Goal: Task Accomplishment & Management: Complete application form

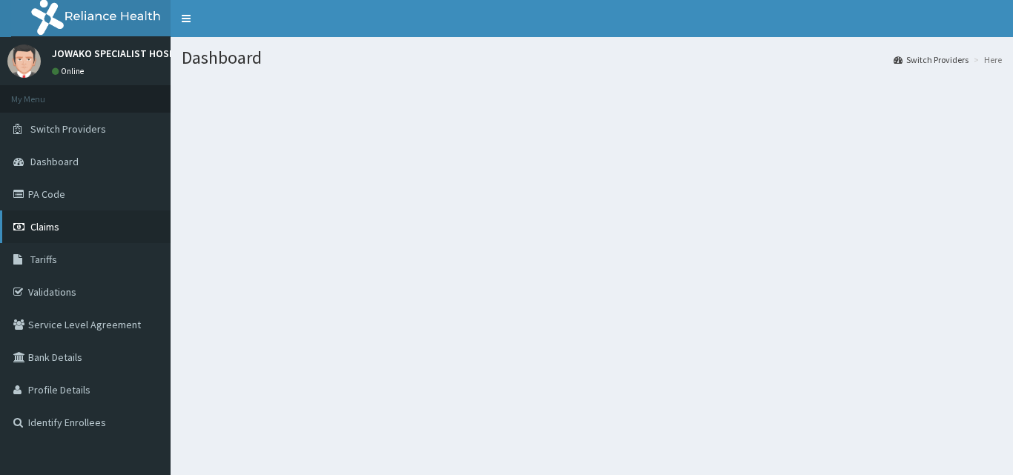
click at [58, 220] on span "Claims" at bounding box center [44, 226] width 29 height 13
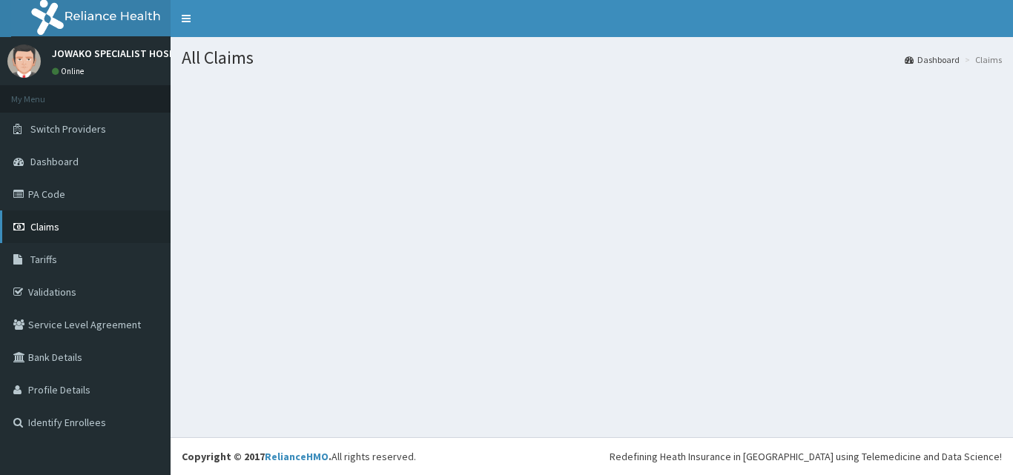
click at [53, 226] on span "Claims" at bounding box center [44, 226] width 29 height 13
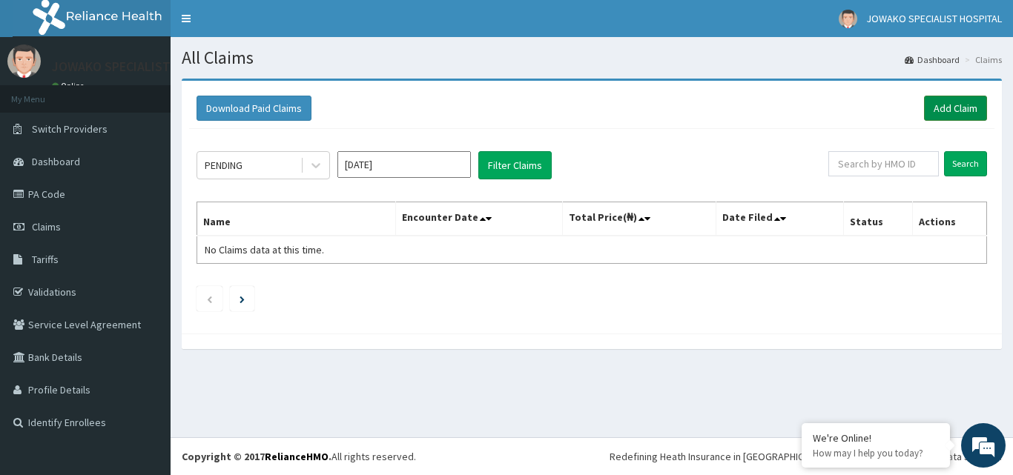
click at [959, 112] on link "Add Claim" at bounding box center [955, 108] width 63 height 25
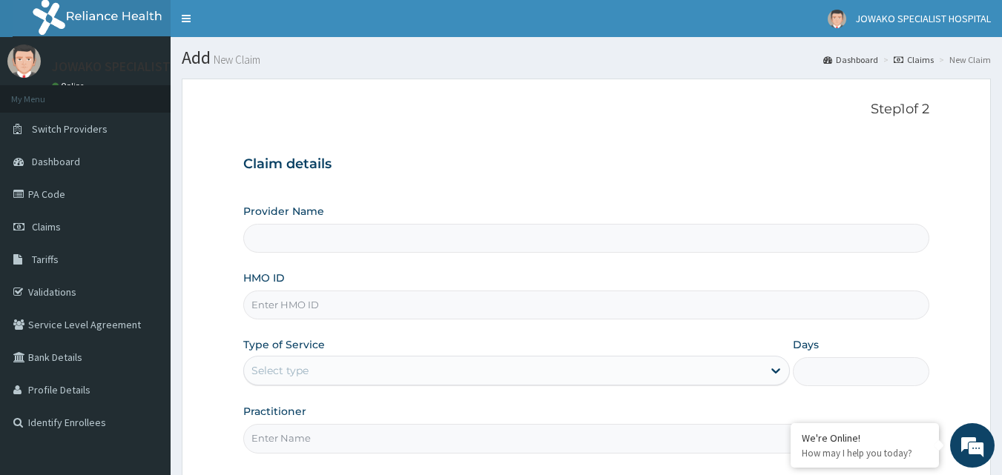
type input "JOWAKO SPECIALIST HOSPITAL"
click at [350, 307] on input "HMO ID" at bounding box center [586, 305] width 686 height 29
type input "c"
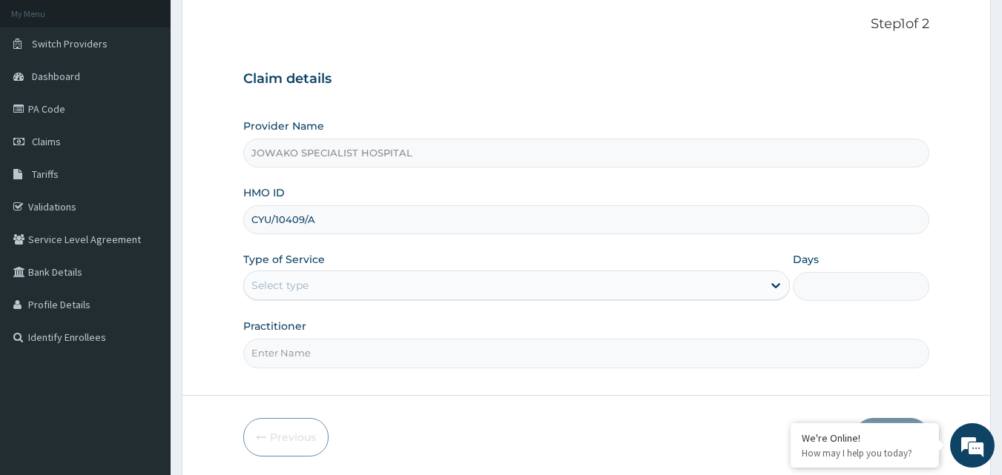
scroll to position [139, 0]
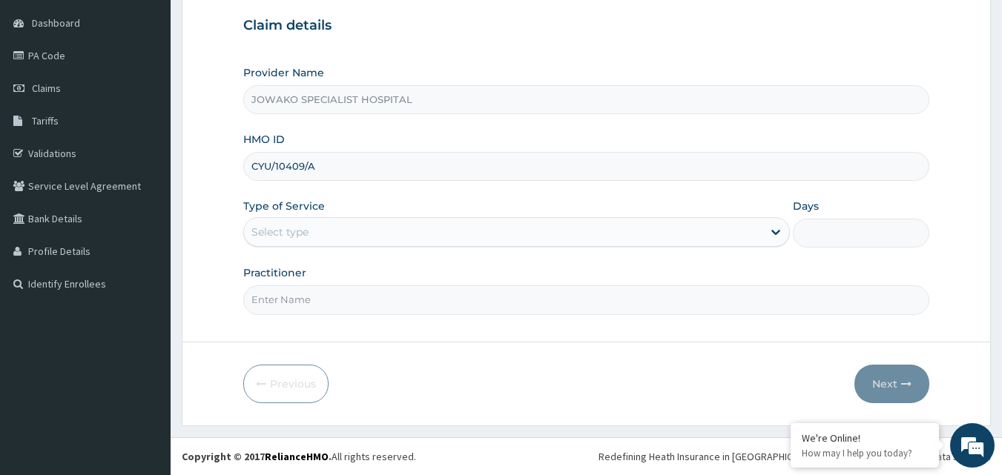
type input "CYU/10409/A"
click at [325, 228] on div "Select type" at bounding box center [503, 232] width 518 height 24
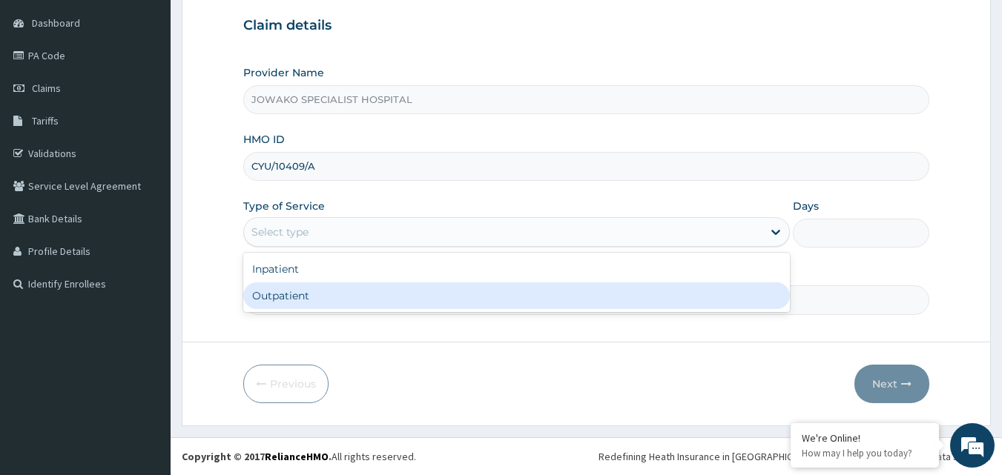
click at [289, 303] on div "Outpatient" at bounding box center [516, 295] width 546 height 27
type input "1"
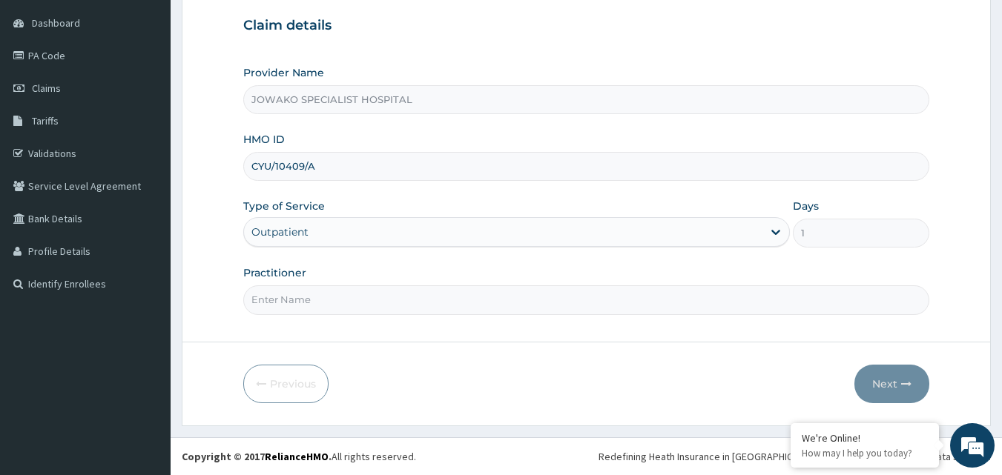
click at [332, 302] on input "Practitioner" at bounding box center [586, 299] width 686 height 29
type input "DR OGBONNA ROWLAND"
click at [884, 380] on button "Next" at bounding box center [891, 384] width 75 height 39
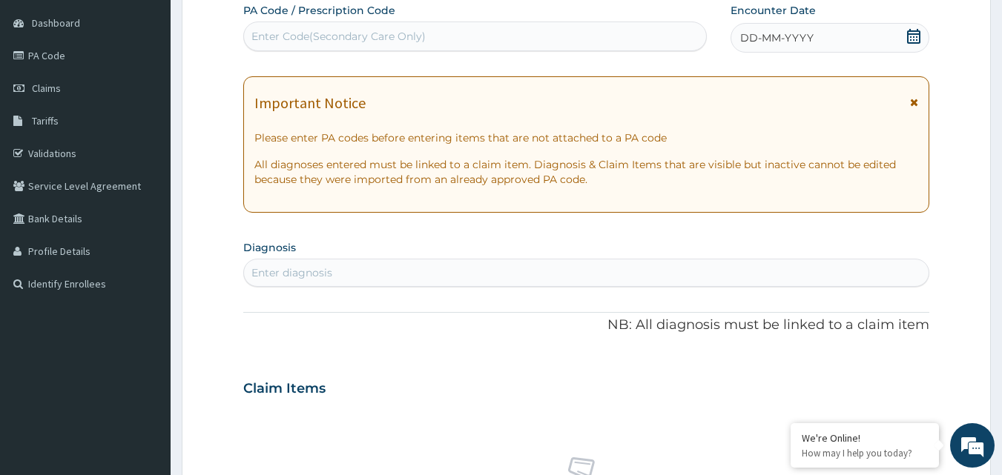
scroll to position [0, 0]
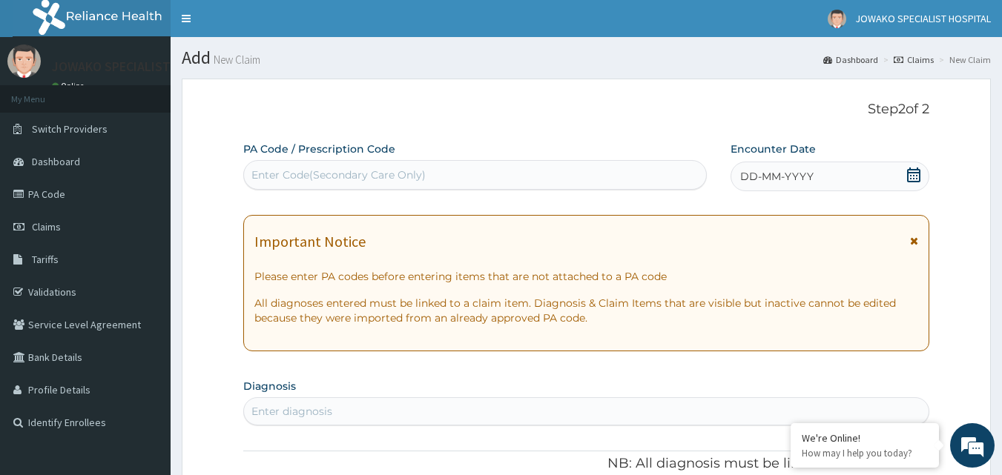
click at [280, 173] on div "Enter Code(Secondary Care Only)" at bounding box center [338, 175] width 174 height 15
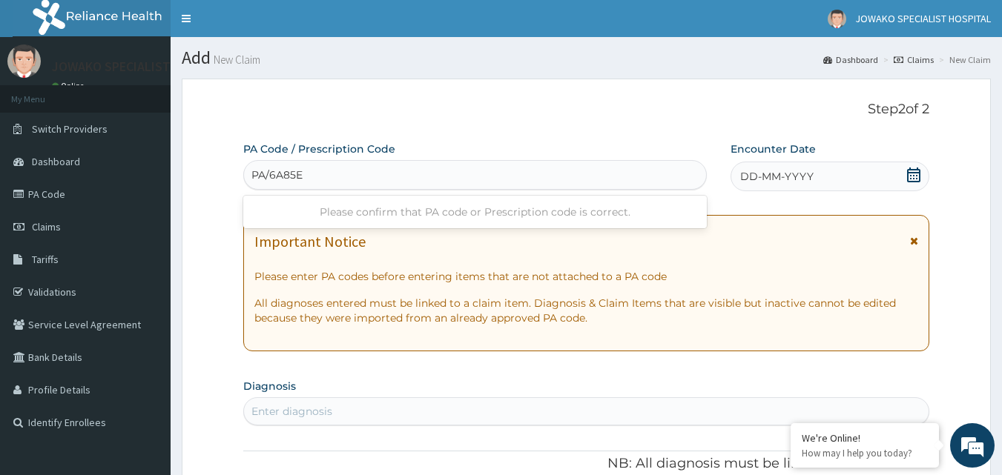
type input "PA/6A85E5"
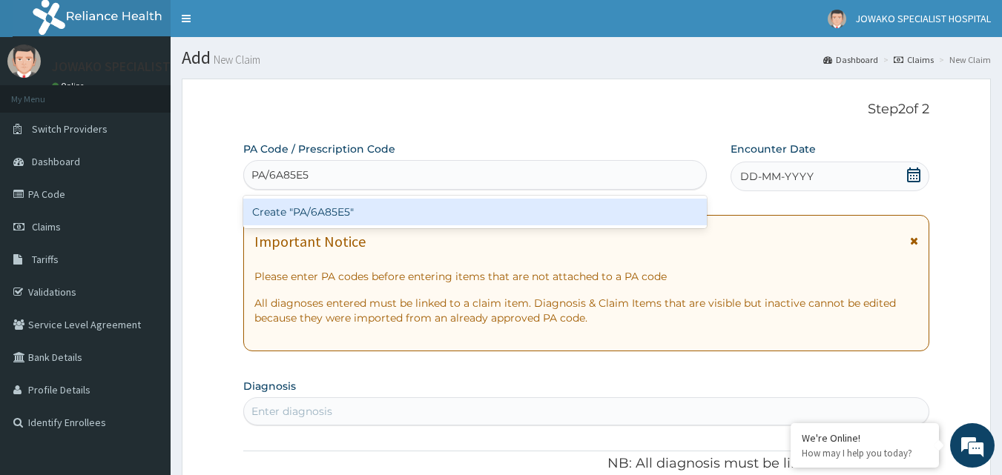
click at [319, 211] on div "Create "PA/6A85E5"" at bounding box center [475, 212] width 464 height 27
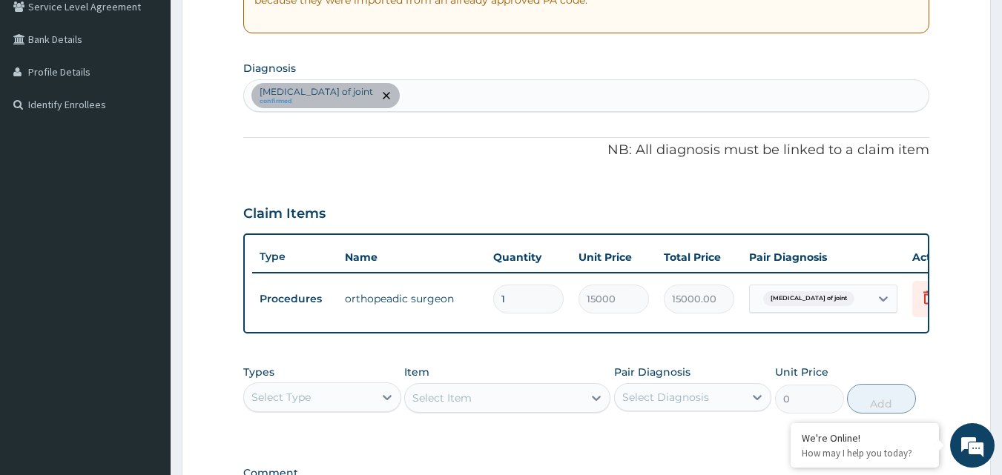
scroll to position [445, 0]
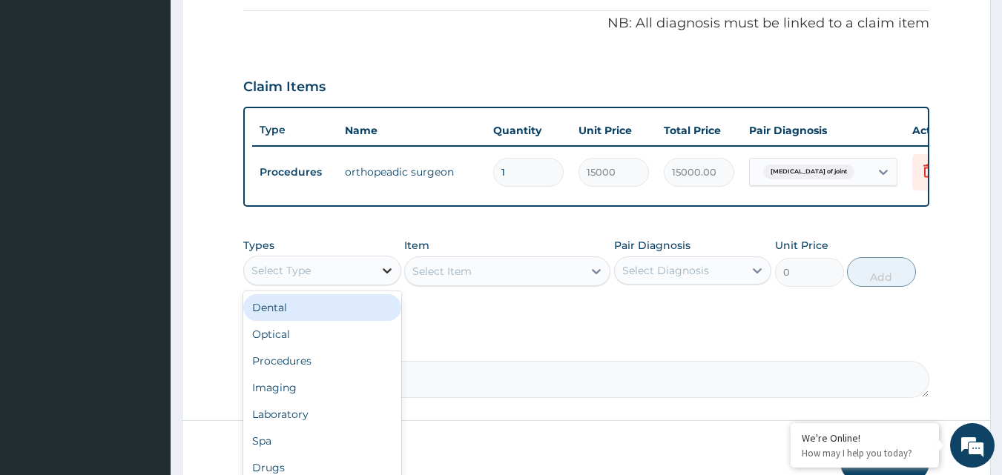
click at [387, 278] on icon at bounding box center [387, 270] width 15 height 15
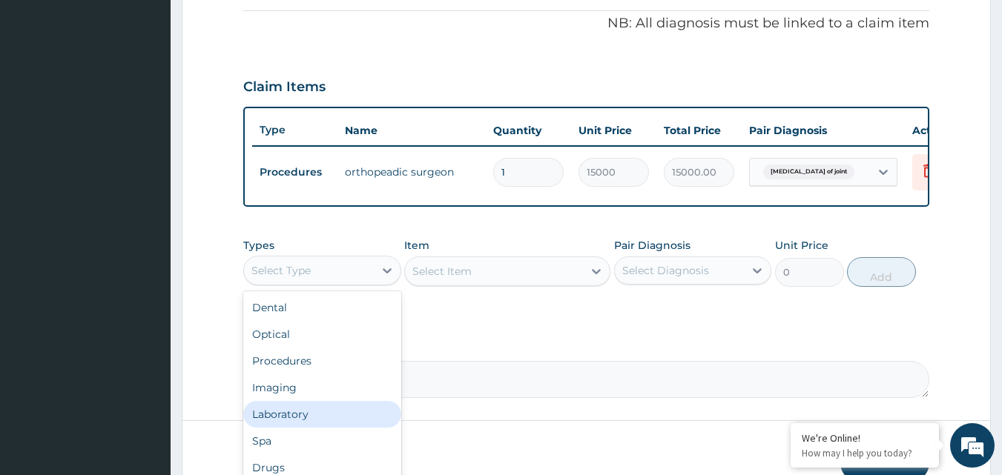
scroll to position [50, 0]
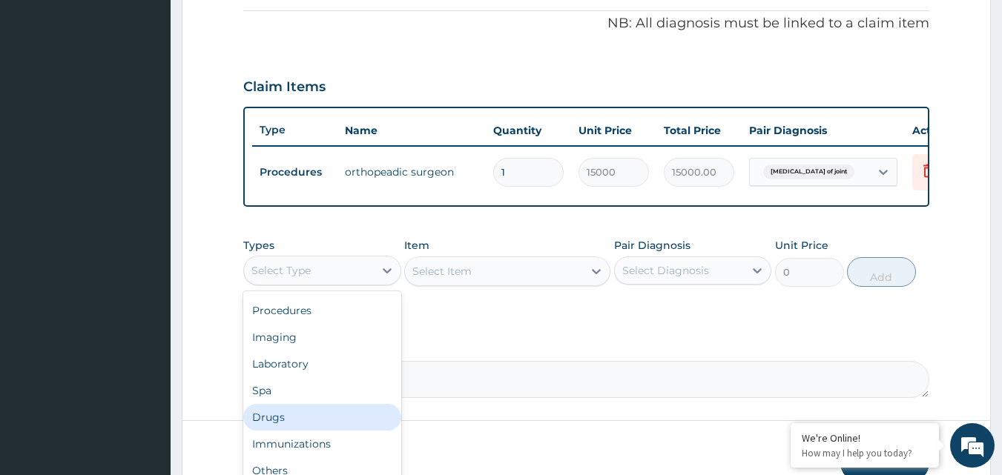
click at [294, 428] on div "Drugs" at bounding box center [322, 417] width 158 height 27
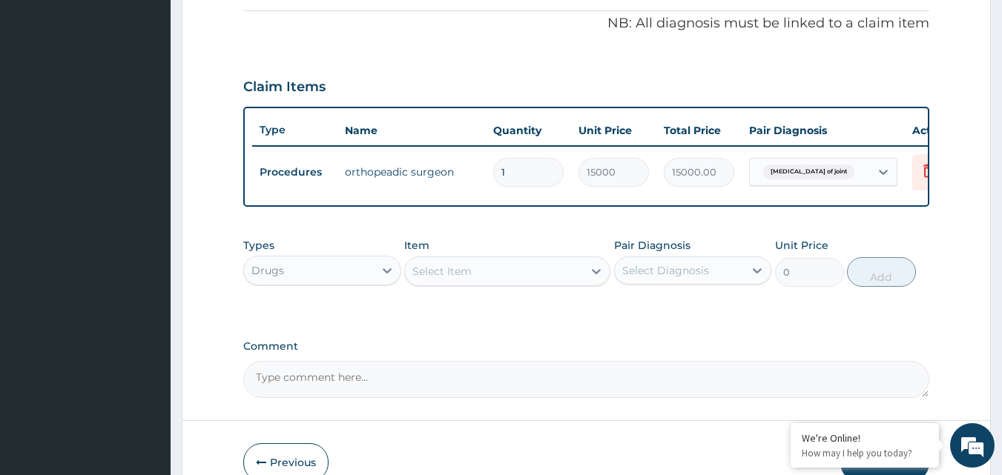
click at [460, 279] on div "Select Item" at bounding box center [441, 271] width 59 height 15
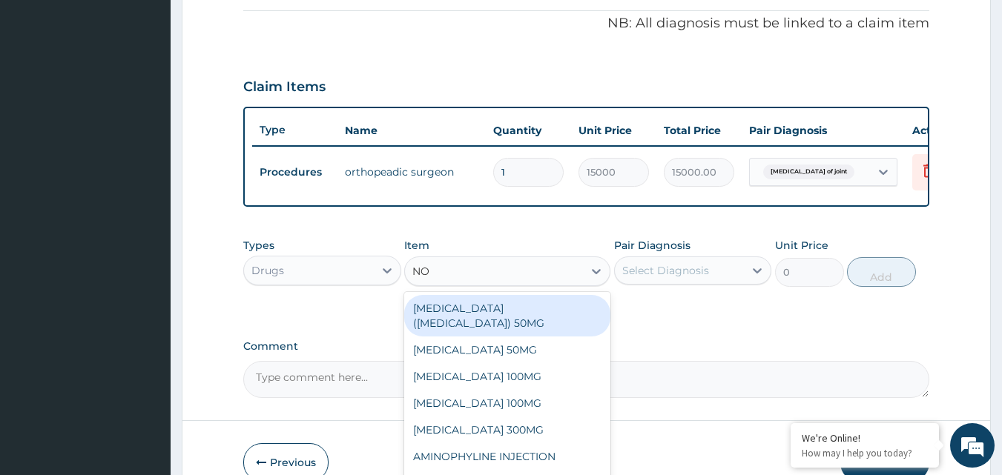
type input "NOR"
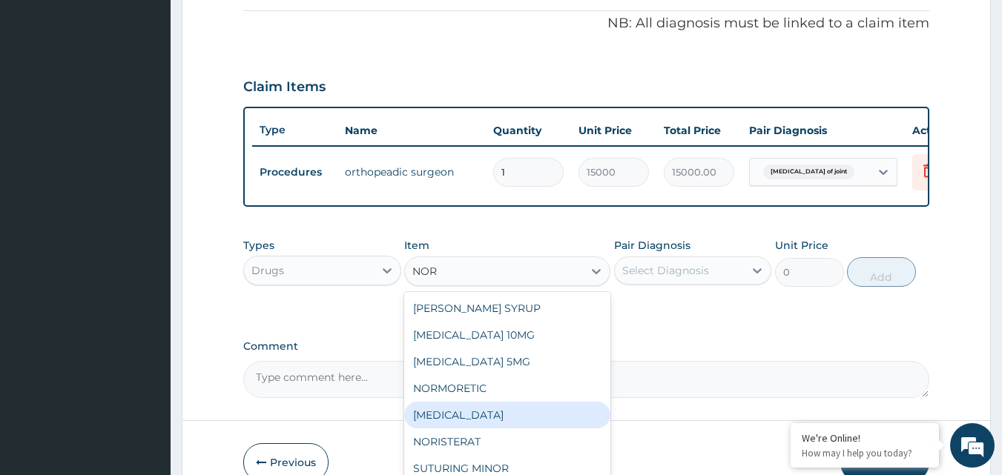
click at [443, 426] on div "NORFLEX" at bounding box center [507, 415] width 206 height 27
type input "80"
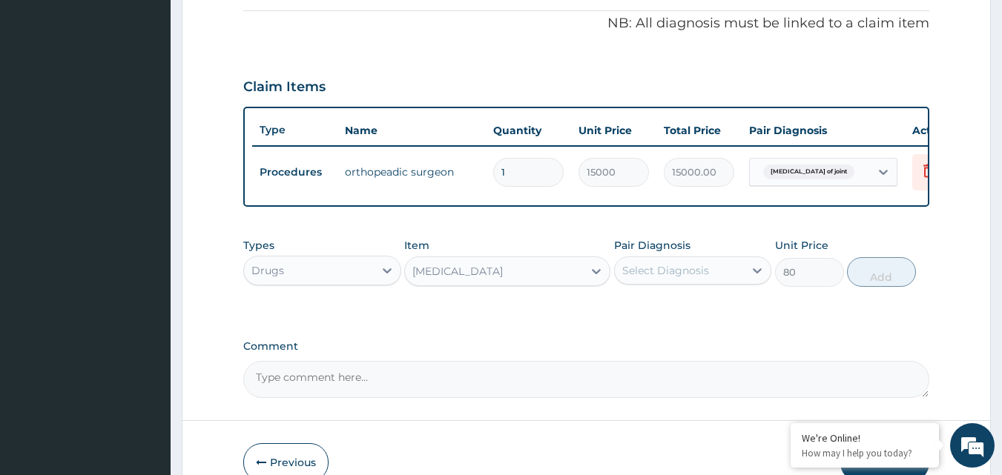
click at [658, 278] on div "Select Diagnosis" at bounding box center [665, 270] width 87 height 15
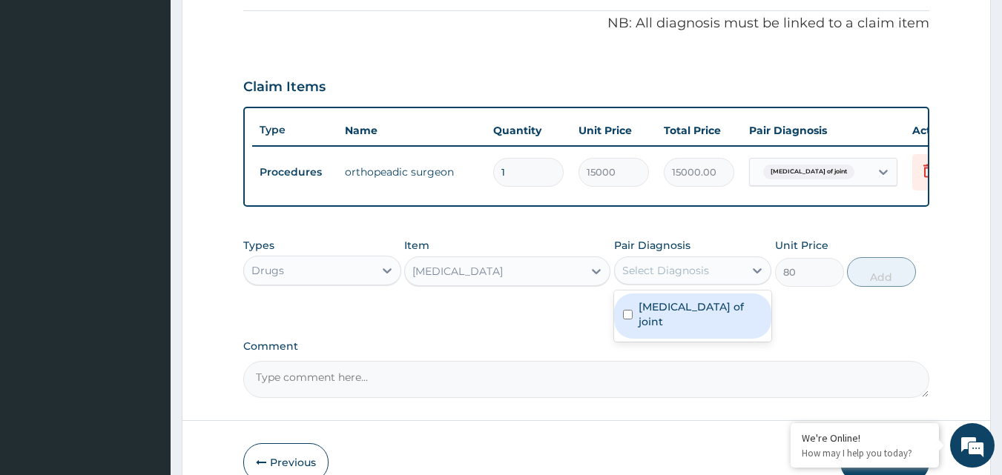
click at [624, 319] on input "checkbox" at bounding box center [628, 315] width 10 height 10
checkbox input "true"
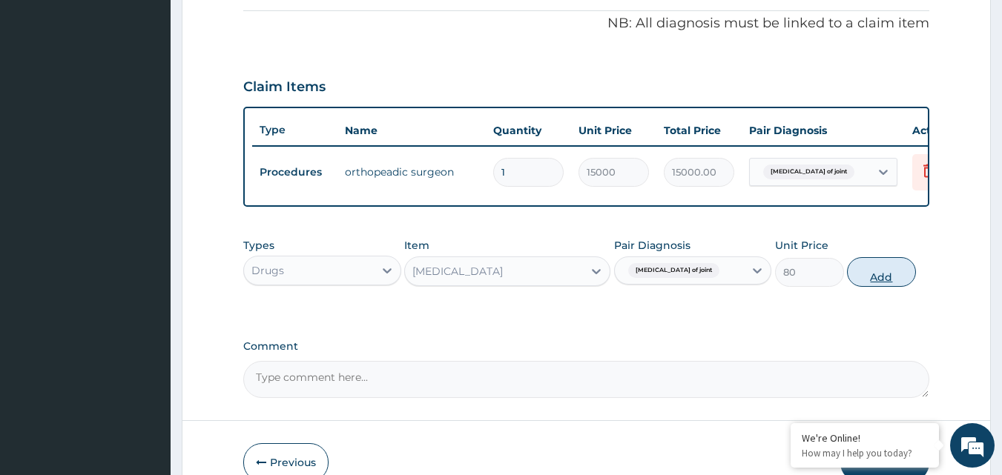
click at [865, 283] on button "Add" at bounding box center [881, 272] width 69 height 30
type input "0"
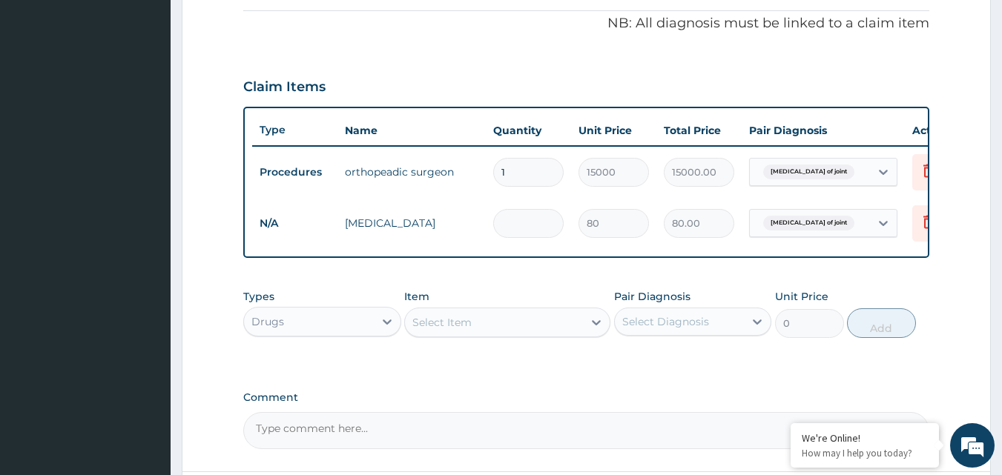
type input "0.00"
type input "5"
type input "400.00"
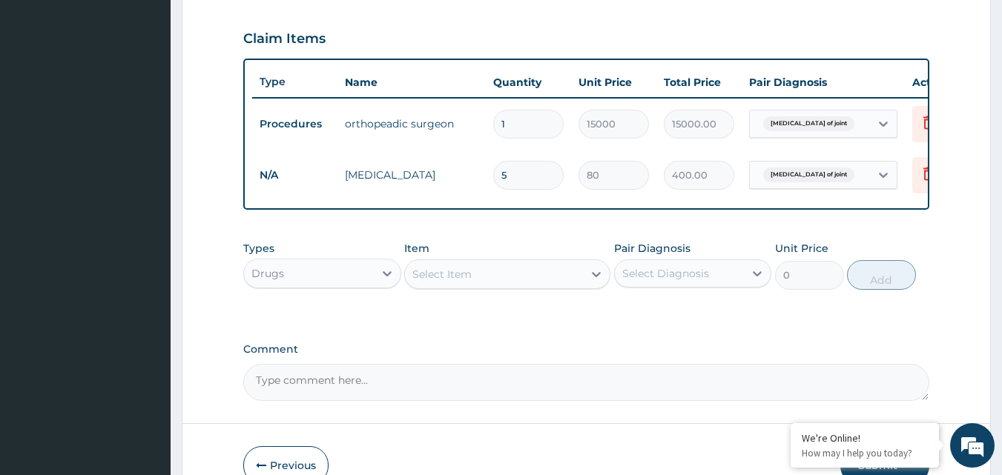
scroll to position [586, 0]
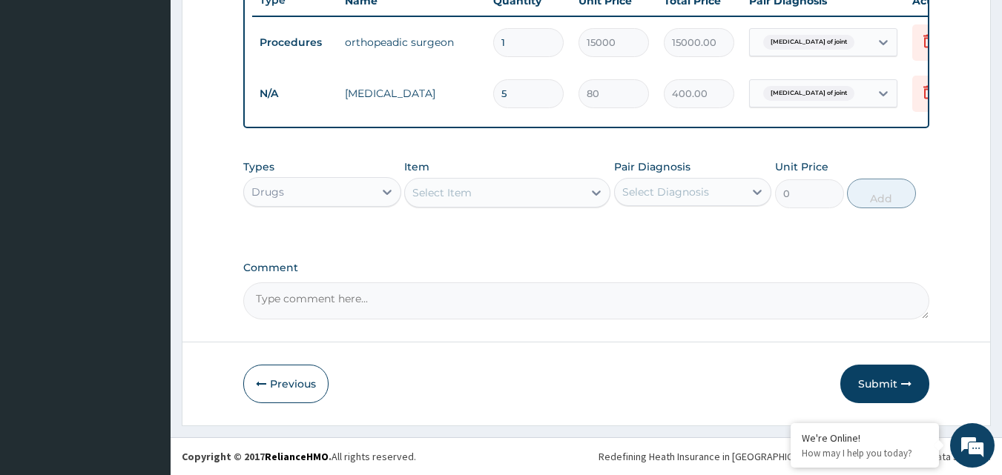
type input "5"
click at [877, 381] on button "Submit" at bounding box center [884, 384] width 89 height 39
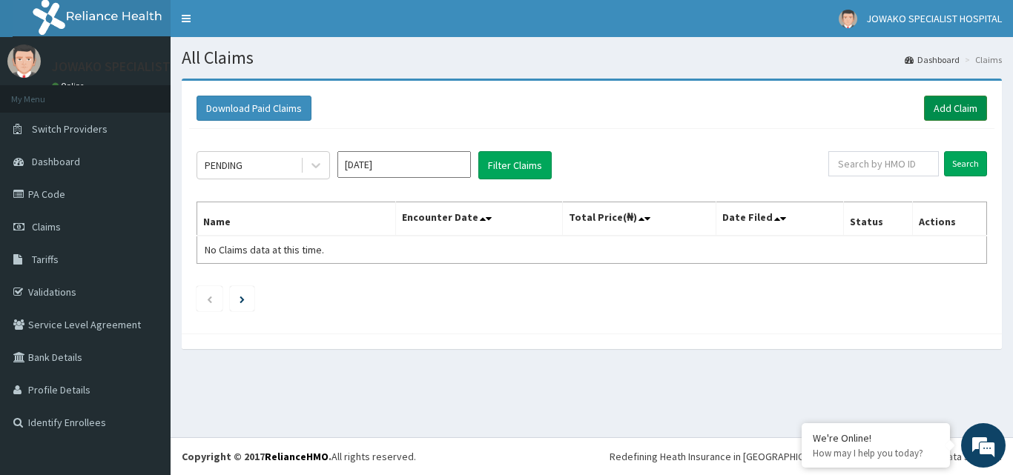
click at [956, 104] on link "Add Claim" at bounding box center [955, 108] width 63 height 25
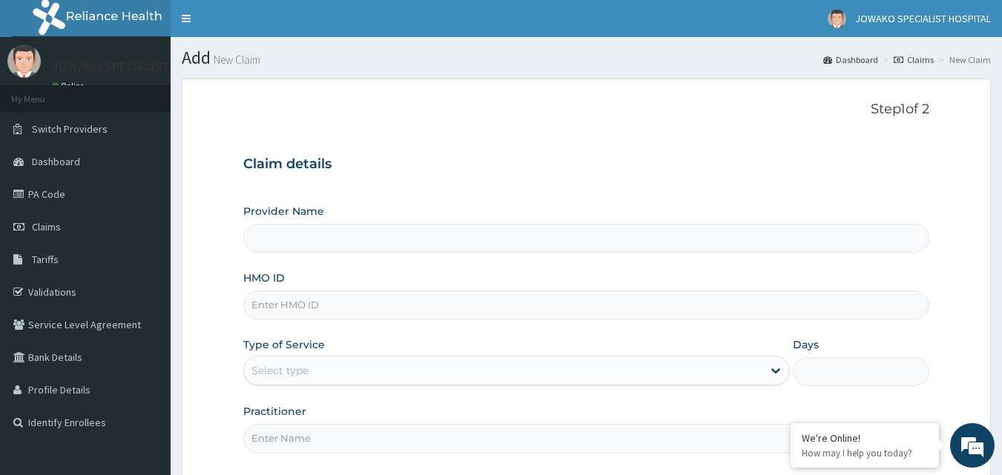
type input "JOWAKO SPECIALIST HOSPITAL"
click at [331, 311] on input "HMO ID" at bounding box center [586, 305] width 686 height 29
type input "SSV/10019/A"
click at [330, 370] on div "Select type" at bounding box center [503, 371] width 518 height 24
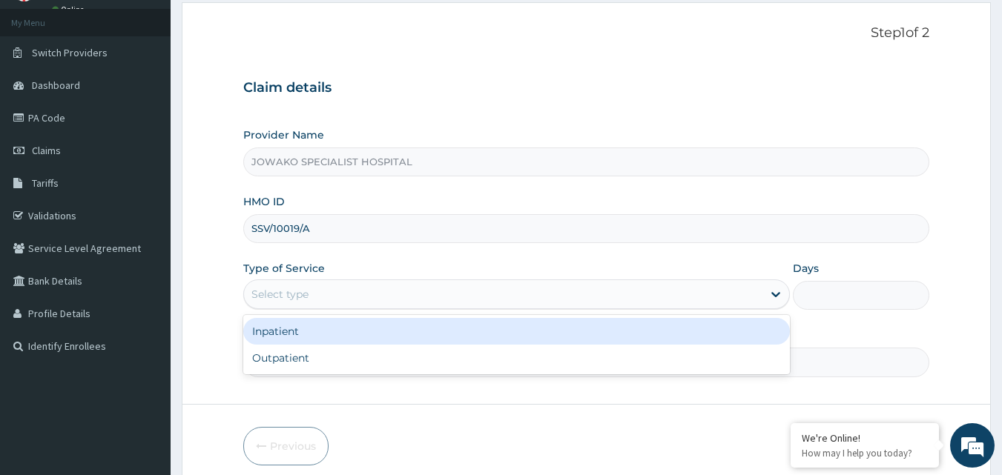
scroll to position [139, 0]
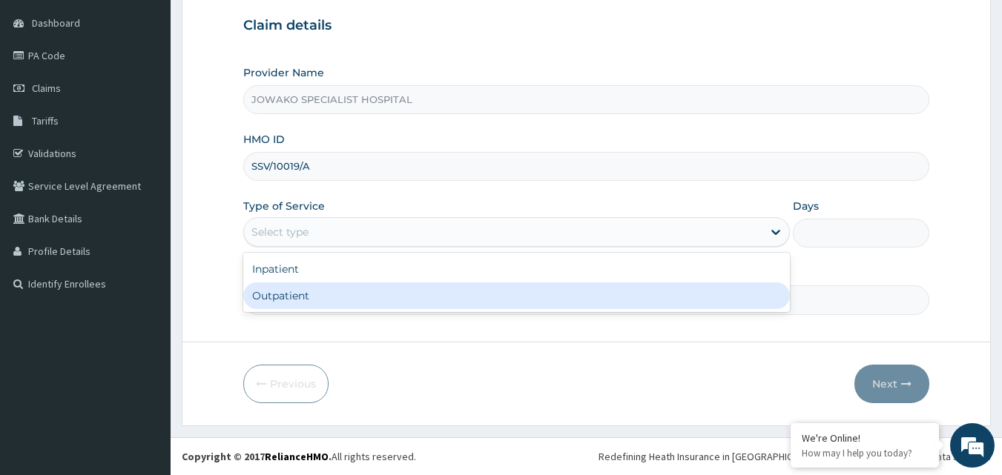
click at [309, 301] on div "Outpatient" at bounding box center [516, 295] width 546 height 27
type input "1"
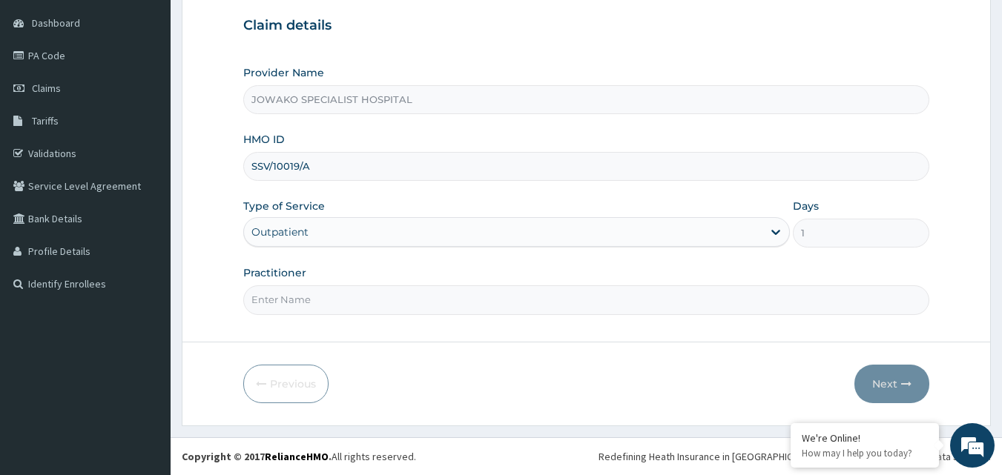
click at [309, 301] on input "Practitioner" at bounding box center [586, 299] width 686 height 29
type input "[PERSON_NAME]"
click at [878, 384] on button "Next" at bounding box center [891, 384] width 75 height 39
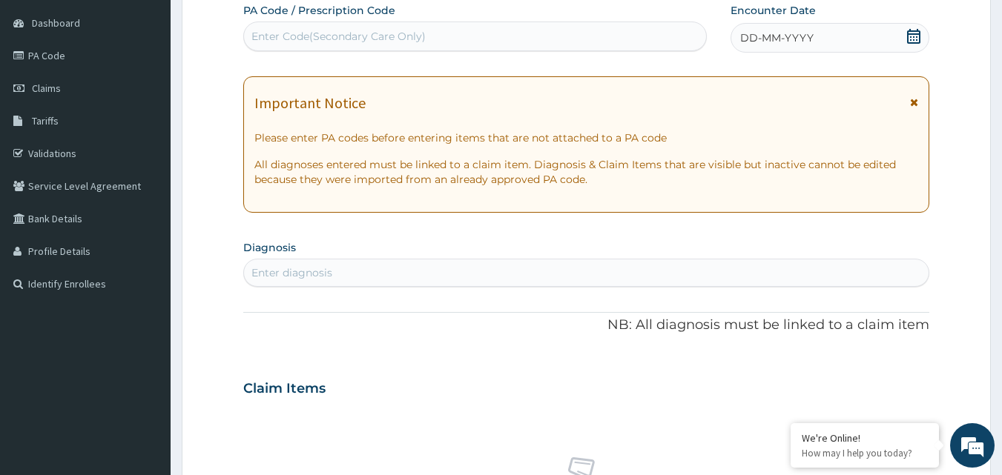
click at [347, 30] on div "Enter Code(Secondary Care Only)" at bounding box center [338, 36] width 174 height 15
type input "PA/ABCAE7"
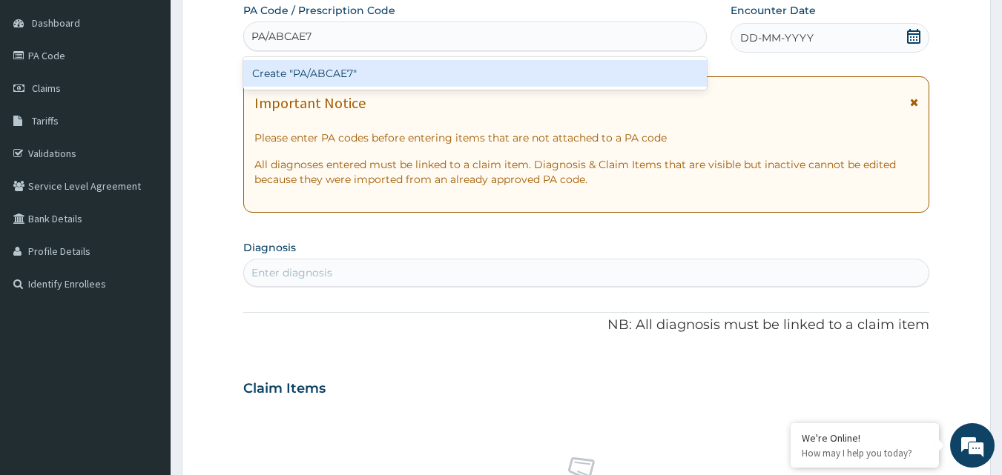
click at [342, 72] on div "Create "PA/ABCAE7"" at bounding box center [475, 73] width 464 height 27
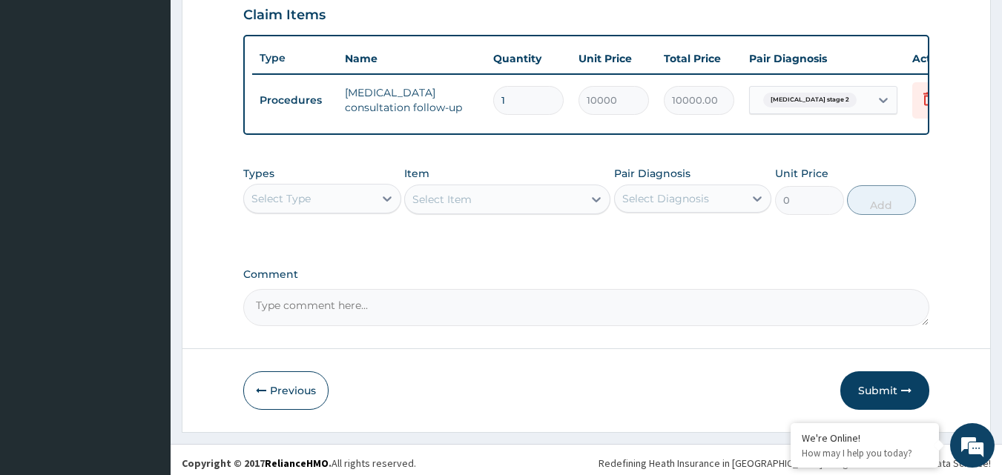
scroll to position [534, 0]
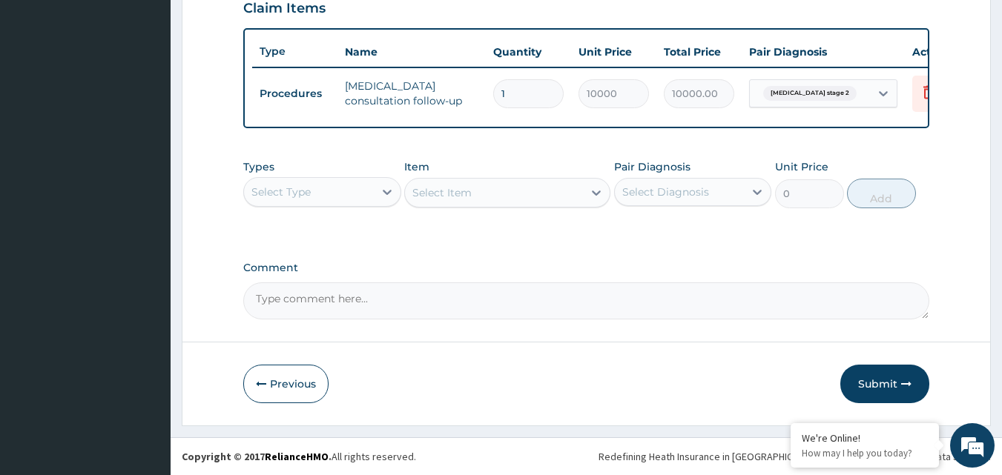
click at [367, 307] on textarea "Comment" at bounding box center [586, 300] width 686 height 37
type textarea "DRUGS SUPPLY BY HMO"
click at [878, 386] on button "Submit" at bounding box center [884, 384] width 89 height 39
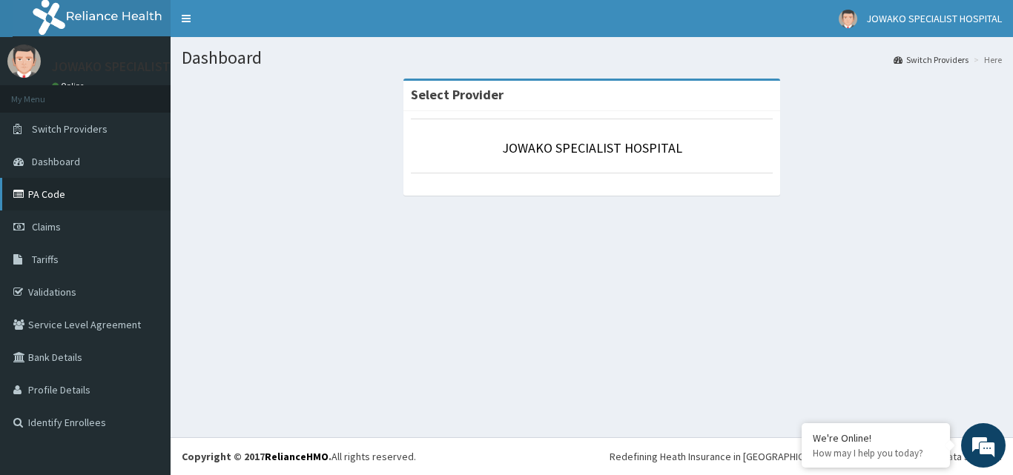
click at [49, 192] on link "PA Code" at bounding box center [85, 194] width 171 height 33
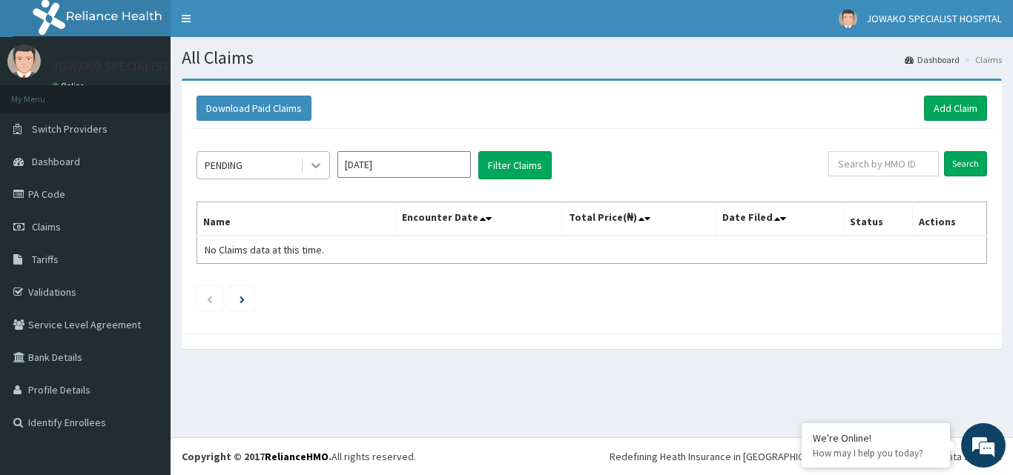
click at [317, 167] on icon at bounding box center [315, 166] width 9 height 5
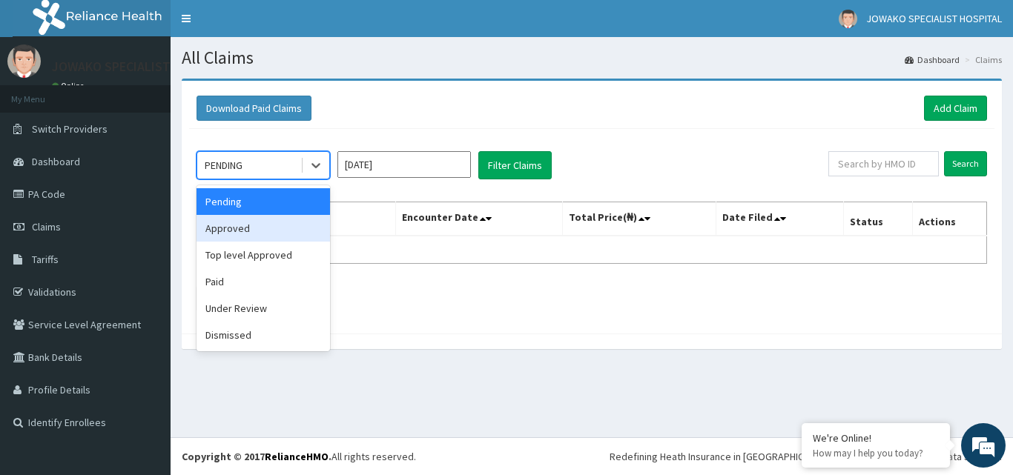
click at [407, 163] on input "[DATE]" at bounding box center [403, 164] width 133 height 27
click at [685, 102] on div "Download Paid Claims Add Claim" at bounding box center [591, 108] width 790 height 25
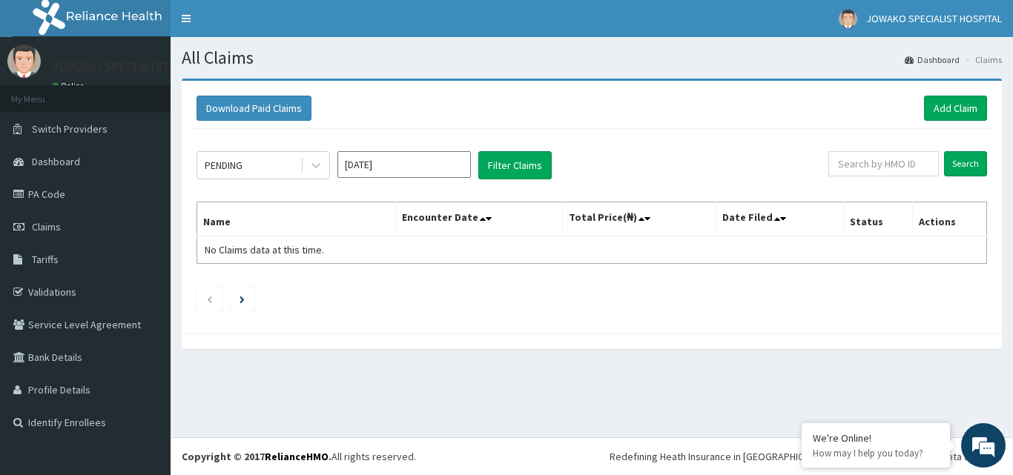
click at [409, 156] on input "Aug 2025" at bounding box center [403, 164] width 133 height 27
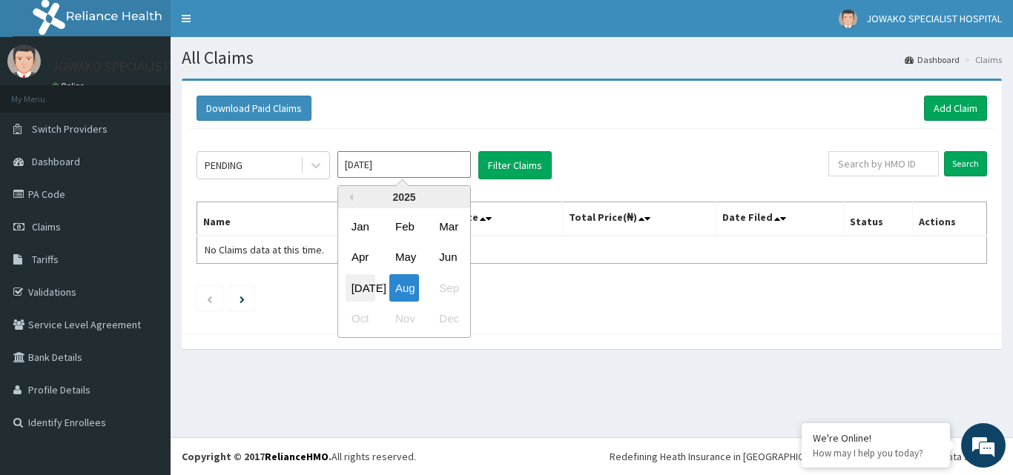
click at [360, 288] on div "Jul" at bounding box center [360, 287] width 30 height 27
type input "Jul 2025"
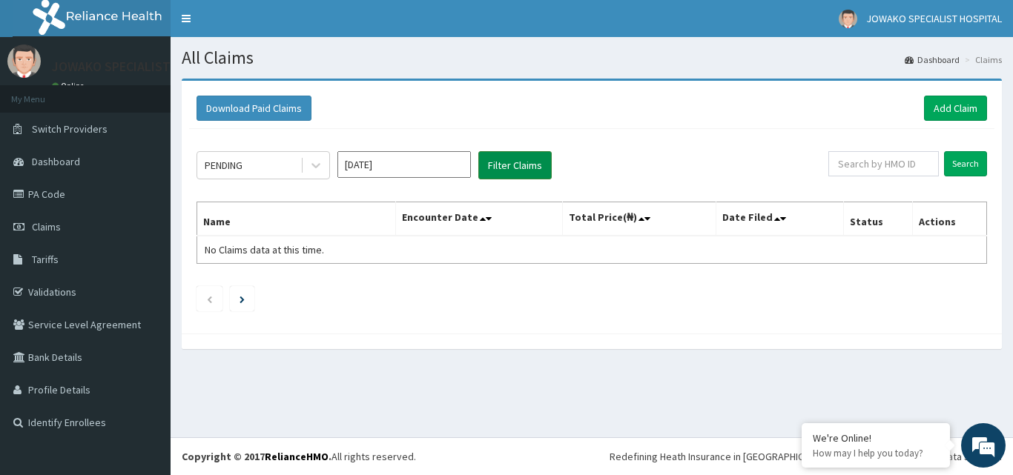
click at [504, 163] on button "Filter Claims" at bounding box center [514, 165] width 73 height 28
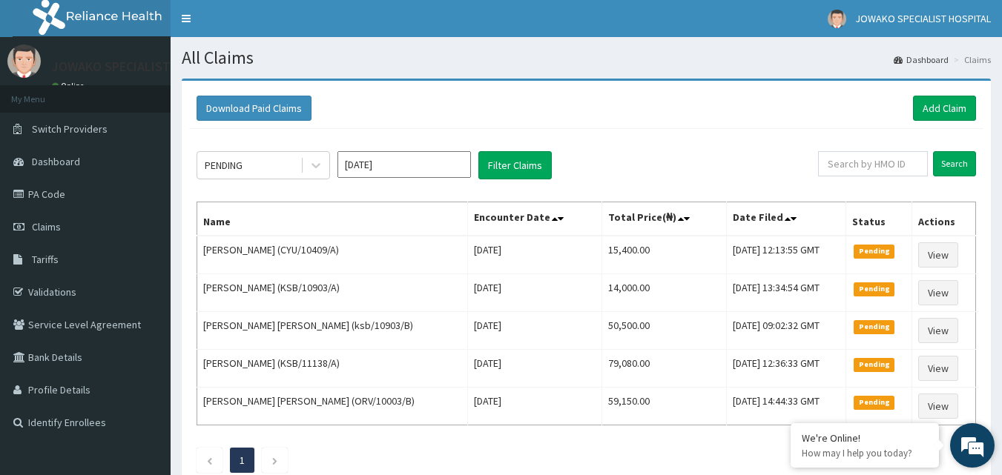
drag, startPoint x: 197, startPoint y: 192, endPoint x: 979, endPoint y: 465, distance: 827.6
click at [979, 465] on body "R EL Toggle navigation JOWAKO SPECIALIST HOSPITAL JOWAKO SPECIALIST HOSPITAL - …" at bounding box center [501, 287] width 1002 height 575
click at [614, 141] on div "PENDING Jul 2025 Filter Claims Search Name Encounter Date Total Price(₦) Date F…" at bounding box center [586, 308] width 794 height 359
click at [317, 166] on icon at bounding box center [315, 166] width 9 height 5
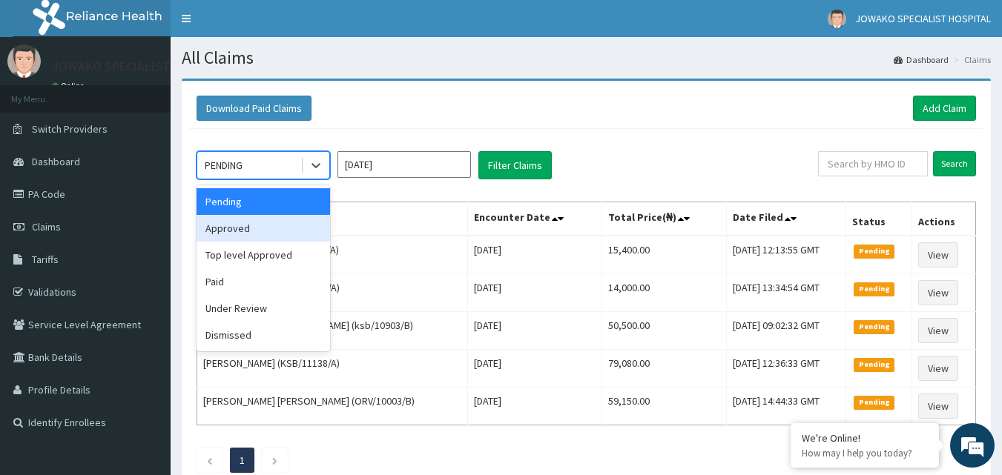
click at [242, 232] on div "Approved" at bounding box center [262, 228] width 133 height 27
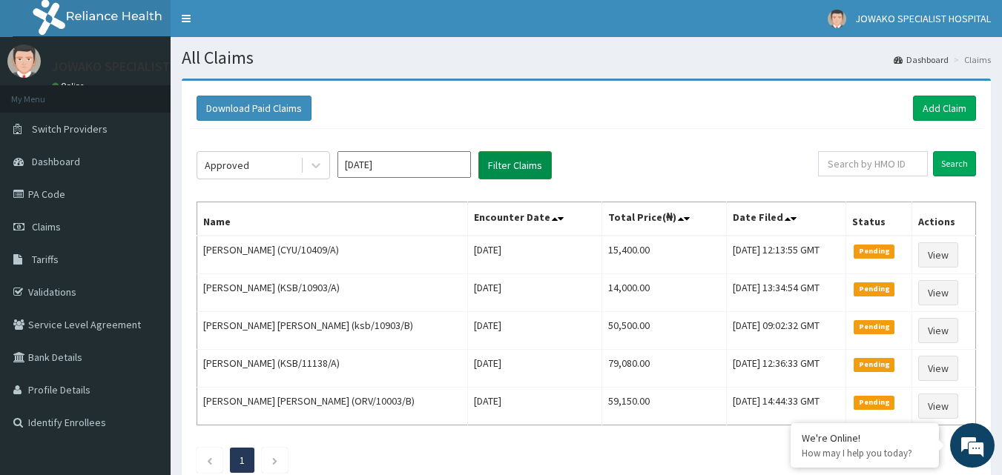
click at [504, 165] on button "Filter Claims" at bounding box center [514, 165] width 73 height 28
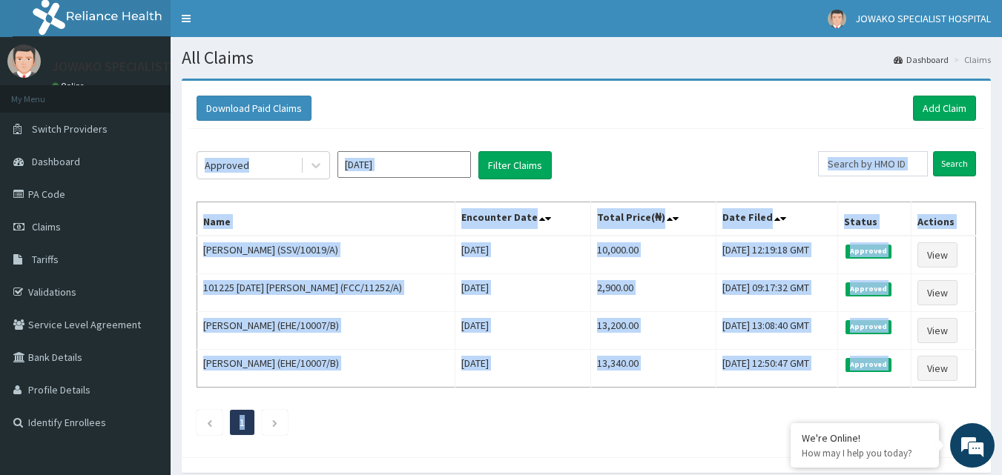
drag, startPoint x: 200, startPoint y: 194, endPoint x: 854, endPoint y: 403, distance: 686.5
click at [854, 403] on div "Approved Jul 2025 Filter Claims Search Name Encounter Date Total Price(₦) Date …" at bounding box center [586, 289] width 794 height 321
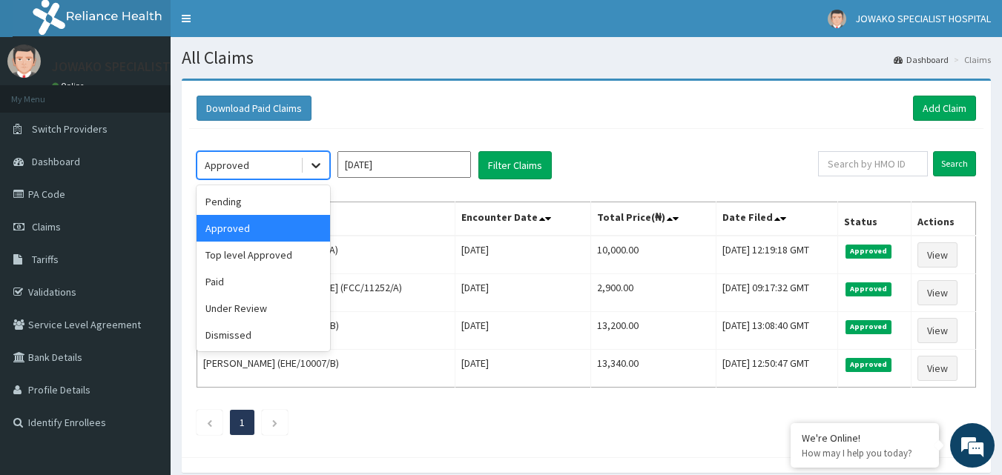
click at [315, 168] on icon at bounding box center [315, 165] width 15 height 15
click at [246, 256] on div "Top level Approved" at bounding box center [262, 255] width 133 height 27
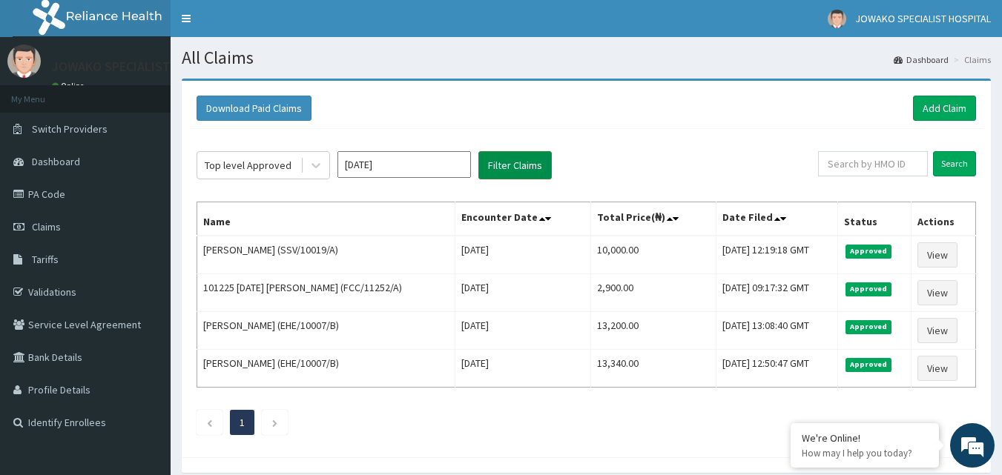
click at [520, 168] on button "Filter Claims" at bounding box center [514, 165] width 73 height 28
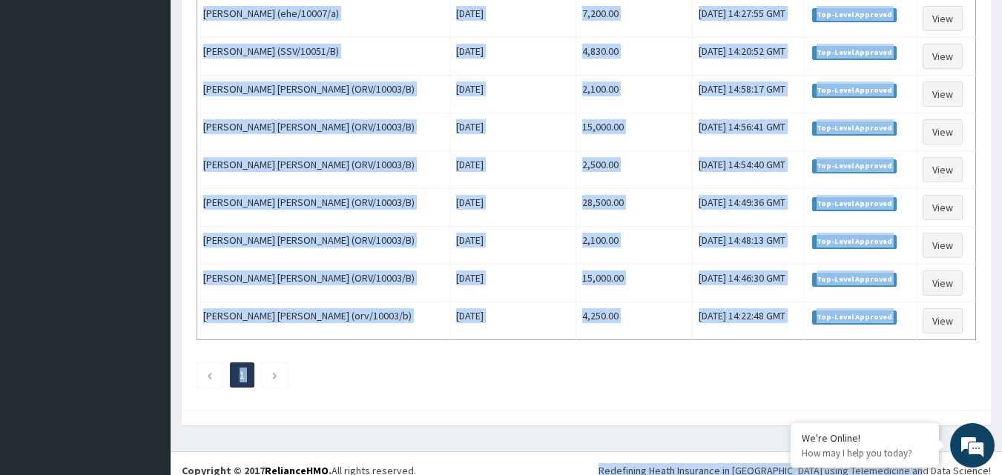
scroll to position [893, 0]
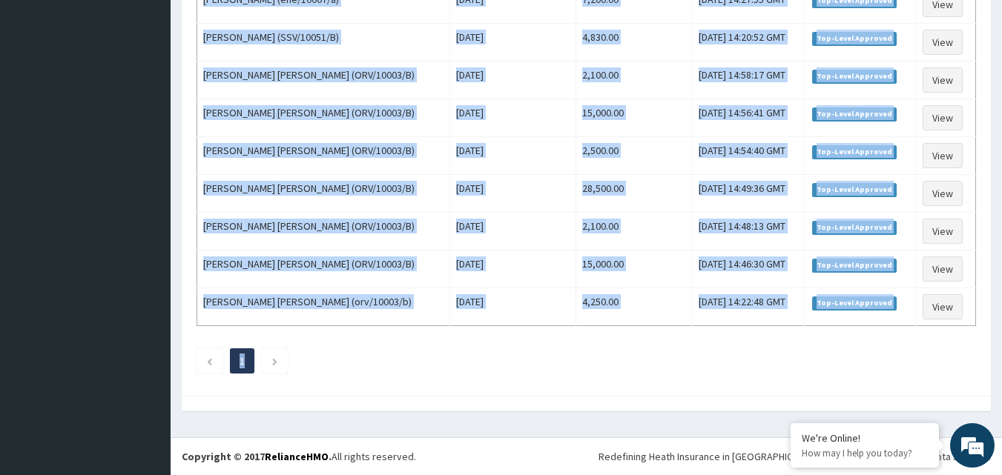
drag, startPoint x: 199, startPoint y: 188, endPoint x: 920, endPoint y: 355, distance: 739.8
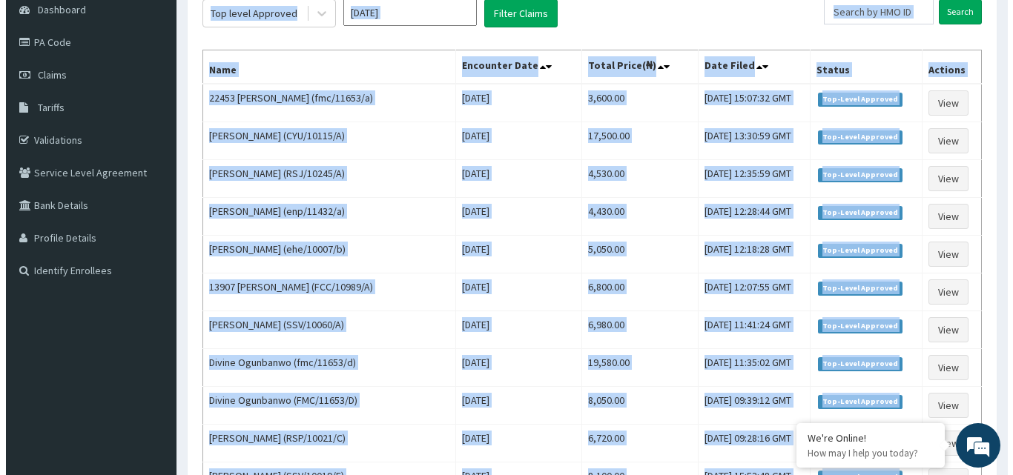
scroll to position [0, 0]
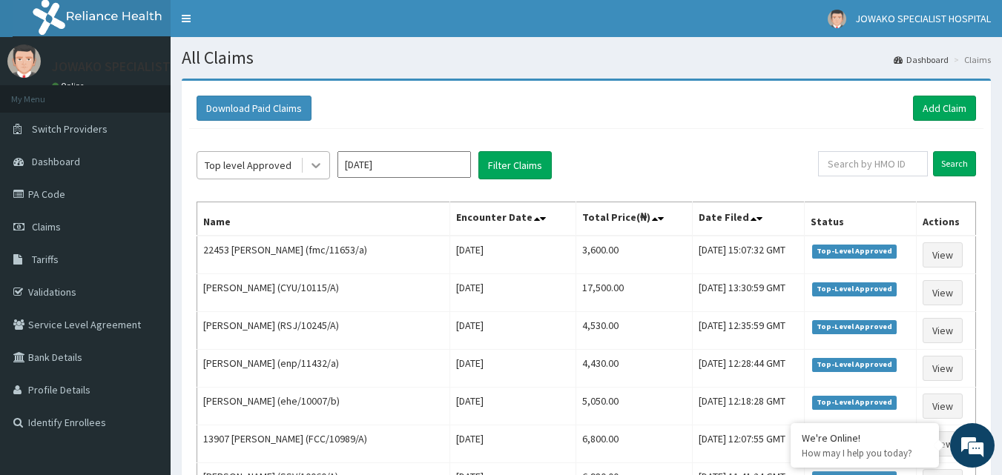
click at [314, 168] on icon at bounding box center [315, 165] width 15 height 15
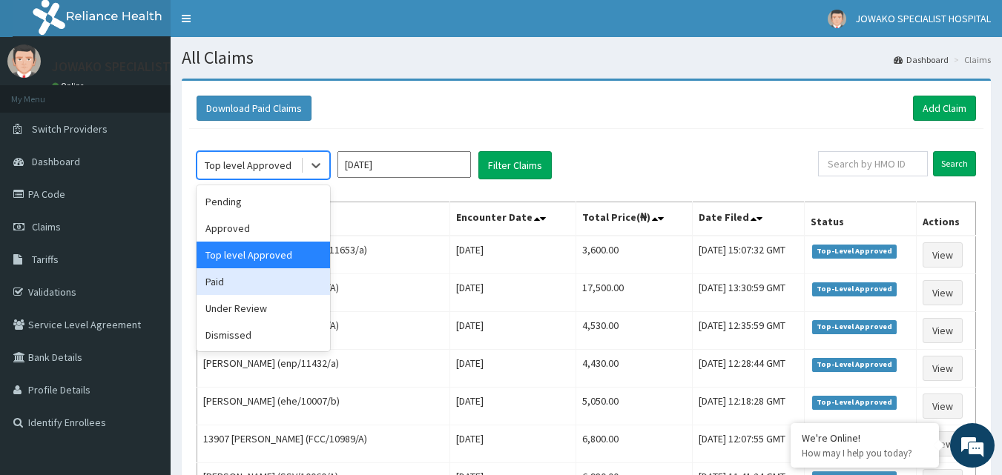
click at [231, 278] on div "Paid" at bounding box center [262, 281] width 133 height 27
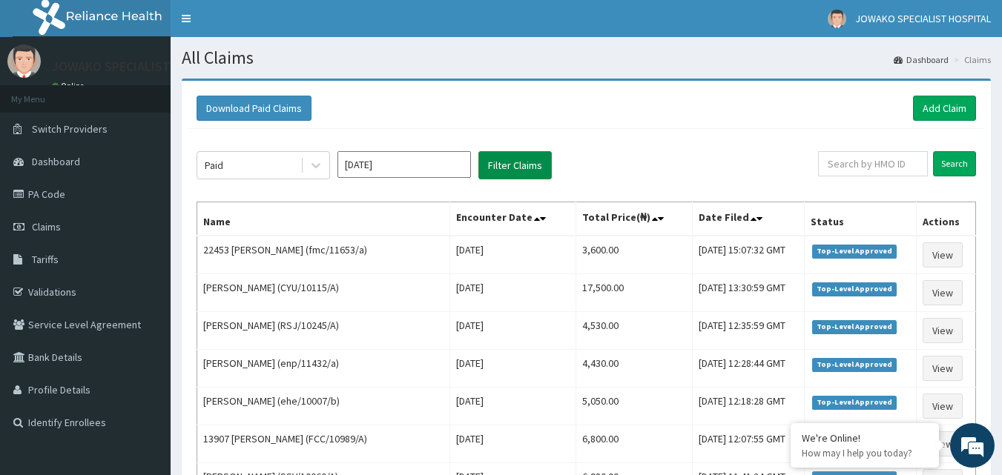
click at [497, 161] on button "Filter Claims" at bounding box center [514, 165] width 73 height 28
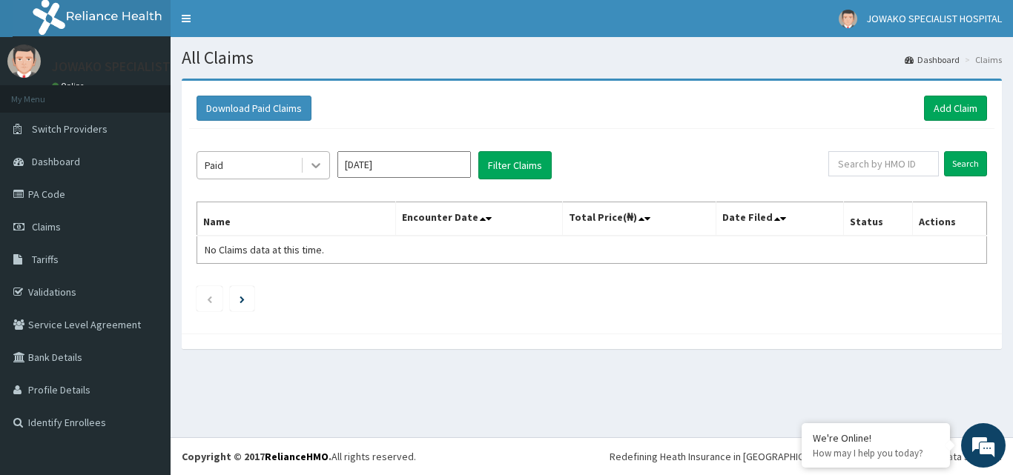
click at [315, 165] on icon at bounding box center [315, 165] width 15 height 15
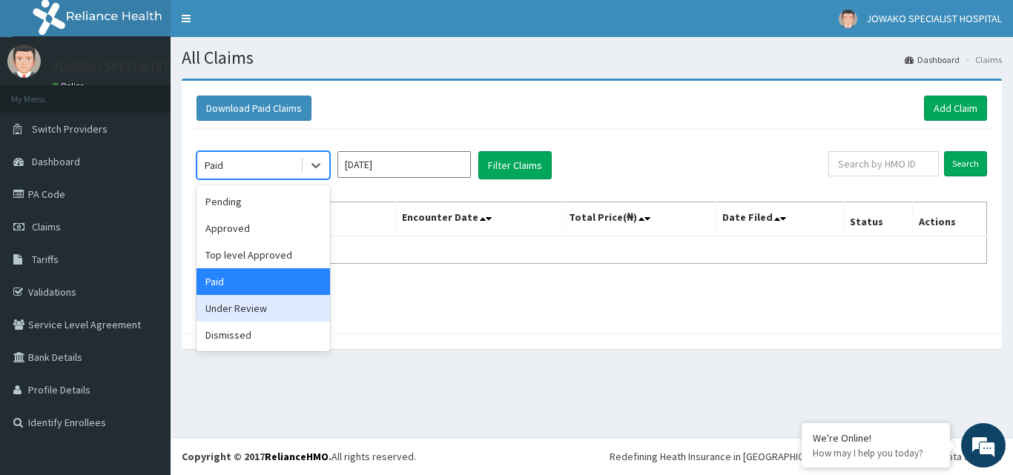
click at [229, 301] on div "Under Review" at bounding box center [262, 308] width 133 height 27
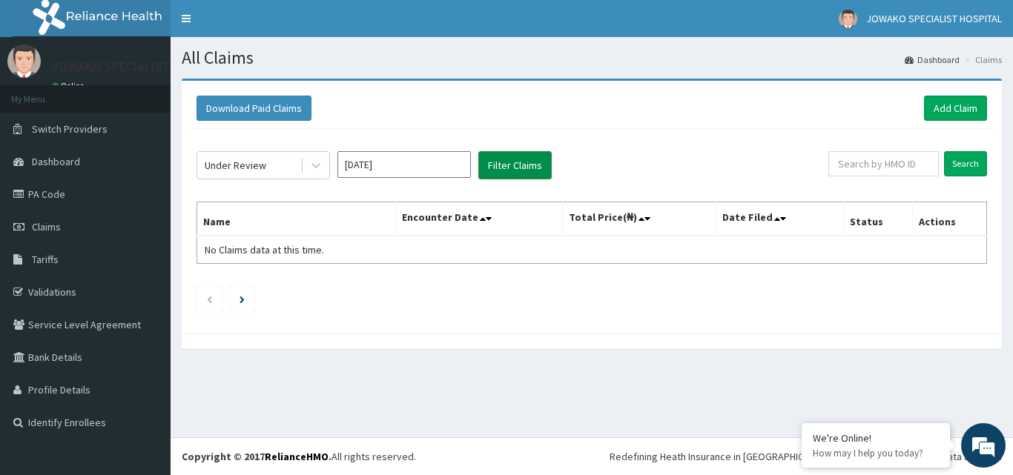
click at [518, 168] on button "Filter Claims" at bounding box center [514, 165] width 73 height 28
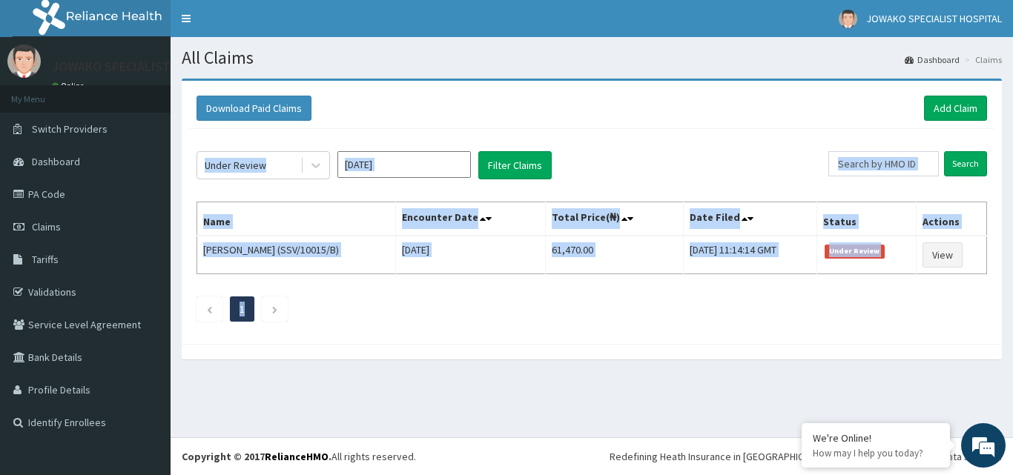
drag, startPoint x: 212, startPoint y: 193, endPoint x: 871, endPoint y: 325, distance: 672.0
click at [871, 325] on div "Under Review Jul 2025 Filter Claims Search Name Encounter Date Total Price(₦) D…" at bounding box center [591, 233] width 805 height 208
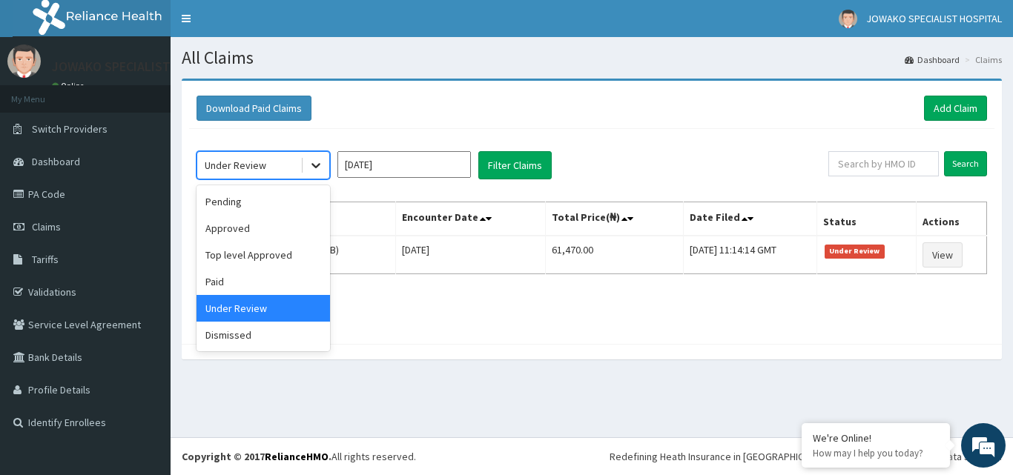
click at [316, 168] on icon at bounding box center [315, 166] width 9 height 5
click at [248, 331] on div "Dismissed" at bounding box center [262, 335] width 133 height 27
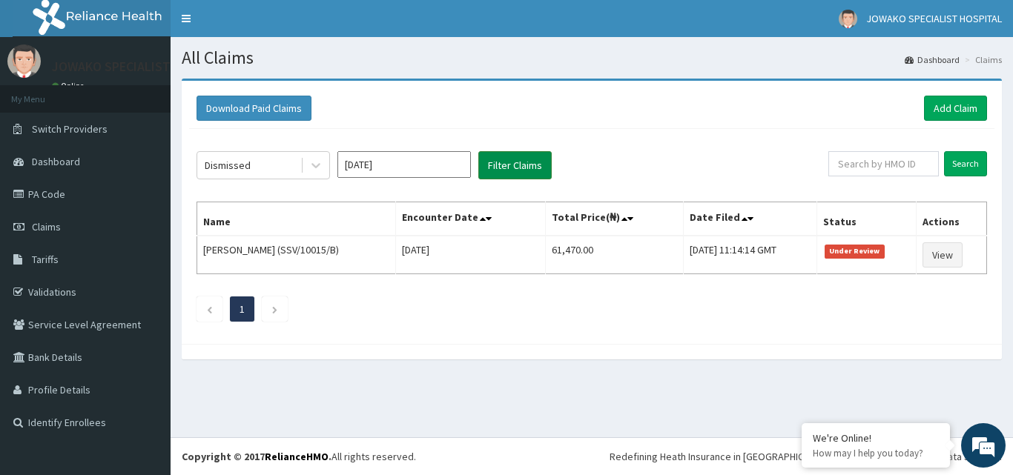
click at [510, 164] on button "Filter Claims" at bounding box center [514, 165] width 73 height 28
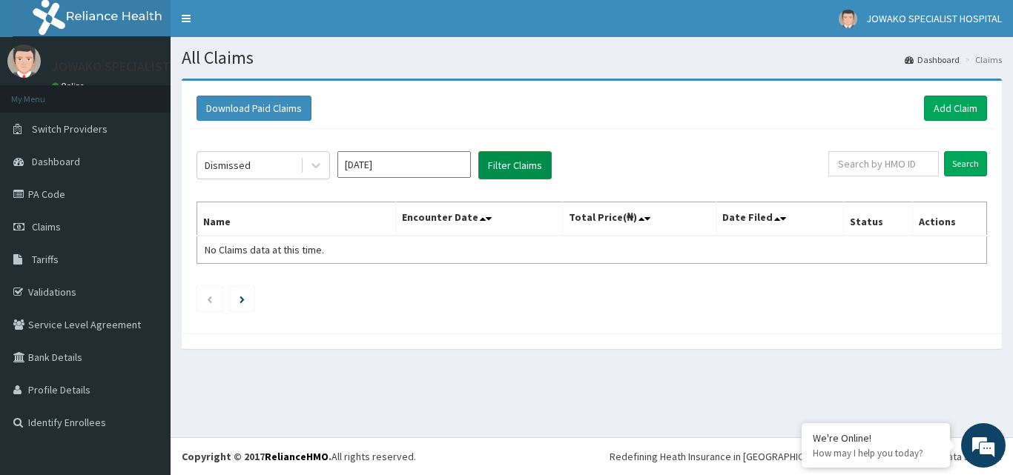
click at [510, 164] on button "Filter Claims" at bounding box center [514, 165] width 73 height 28
click at [311, 168] on icon at bounding box center [315, 165] width 15 height 15
click at [502, 163] on button "Filter Claims" at bounding box center [514, 165] width 73 height 28
click at [314, 169] on icon at bounding box center [315, 165] width 15 height 15
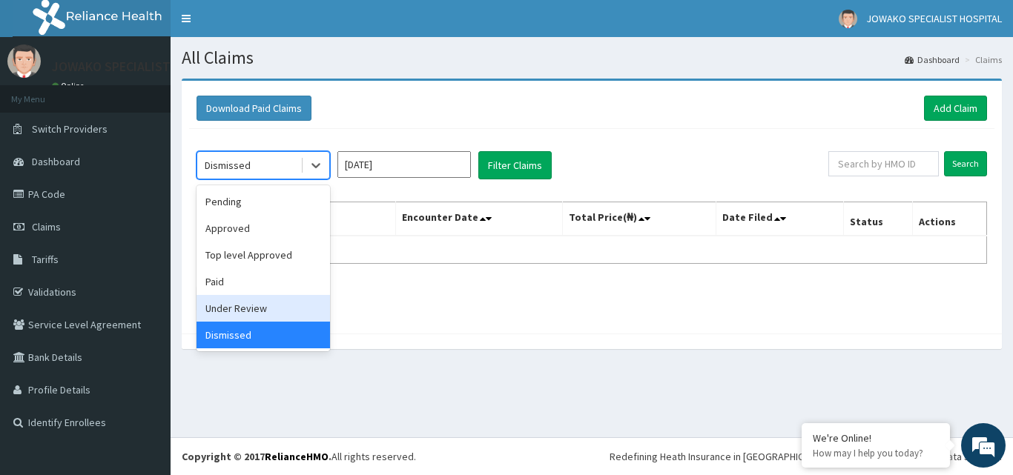
click at [238, 308] on div "Under Review" at bounding box center [262, 308] width 133 height 27
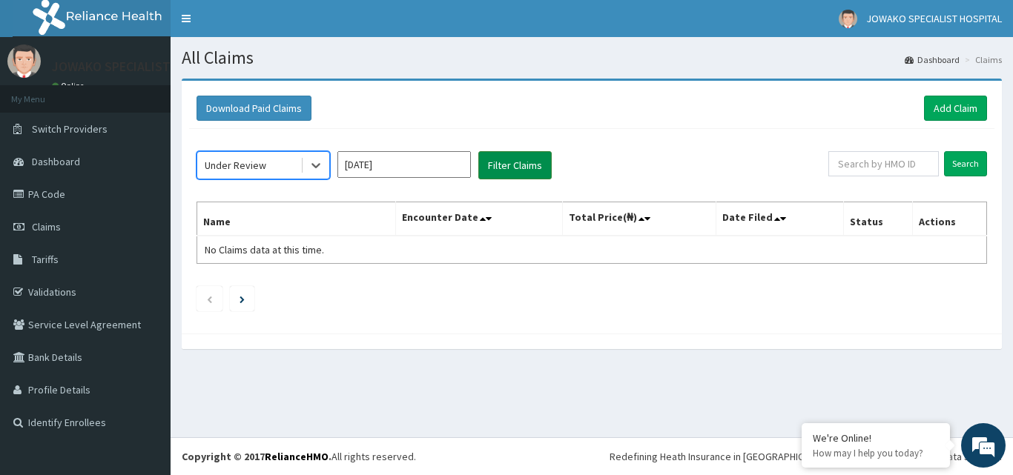
click at [506, 162] on button "Filter Claims" at bounding box center [514, 165] width 73 height 28
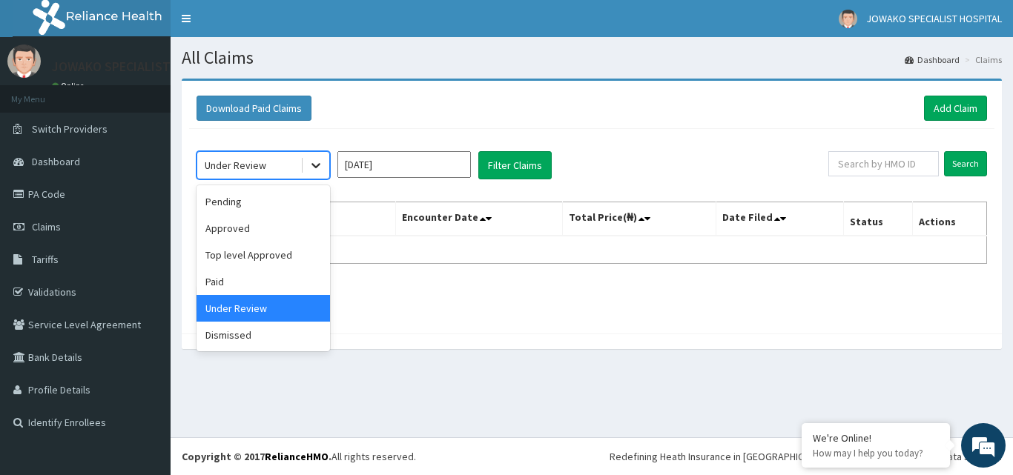
click at [314, 168] on icon at bounding box center [315, 165] width 15 height 15
click at [223, 284] on div "Paid" at bounding box center [262, 281] width 133 height 27
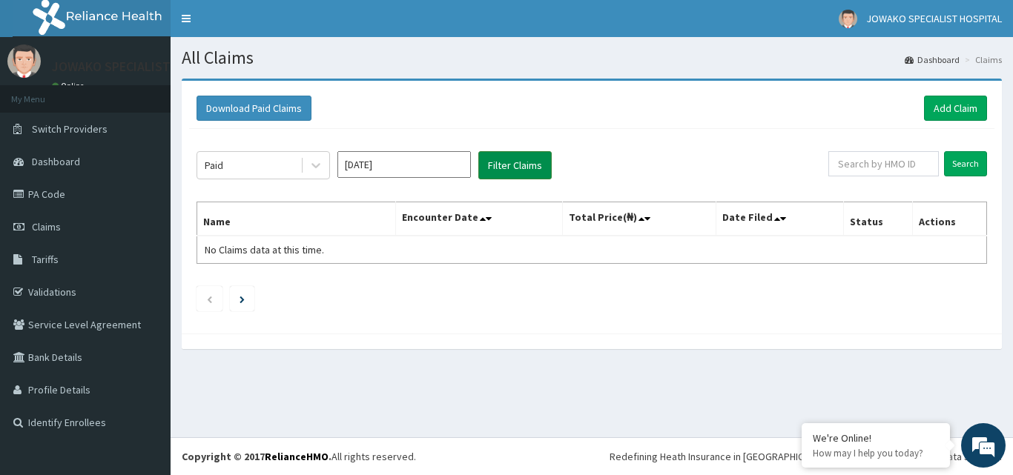
click at [504, 165] on button "Filter Claims" at bounding box center [514, 165] width 73 height 28
click at [317, 165] on icon at bounding box center [315, 166] width 9 height 5
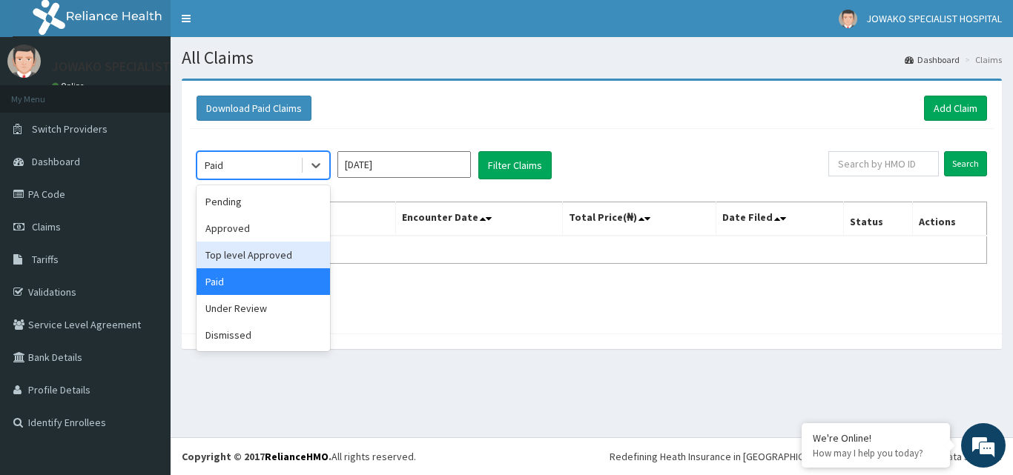
click at [250, 260] on div "Top level Approved" at bounding box center [262, 255] width 133 height 27
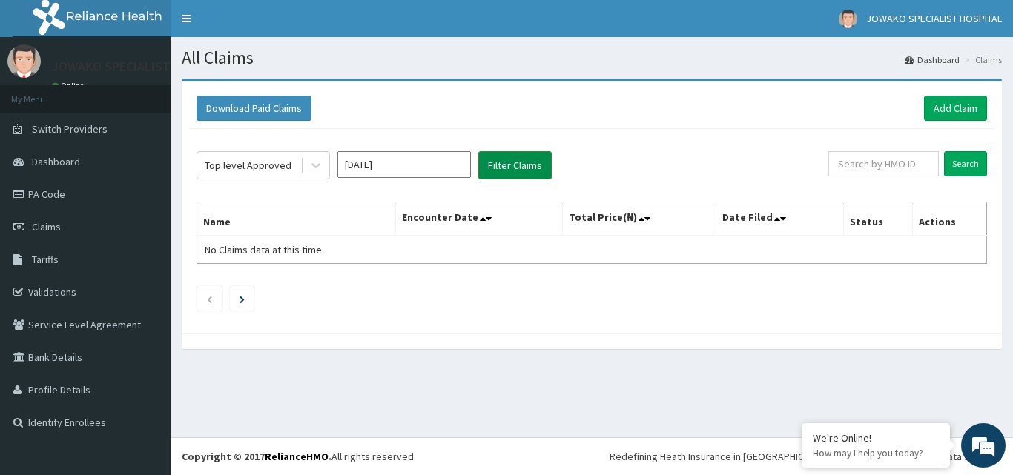
click at [510, 168] on button "Filter Claims" at bounding box center [514, 165] width 73 height 28
click at [499, 162] on button "Filter Claims" at bounding box center [514, 165] width 73 height 28
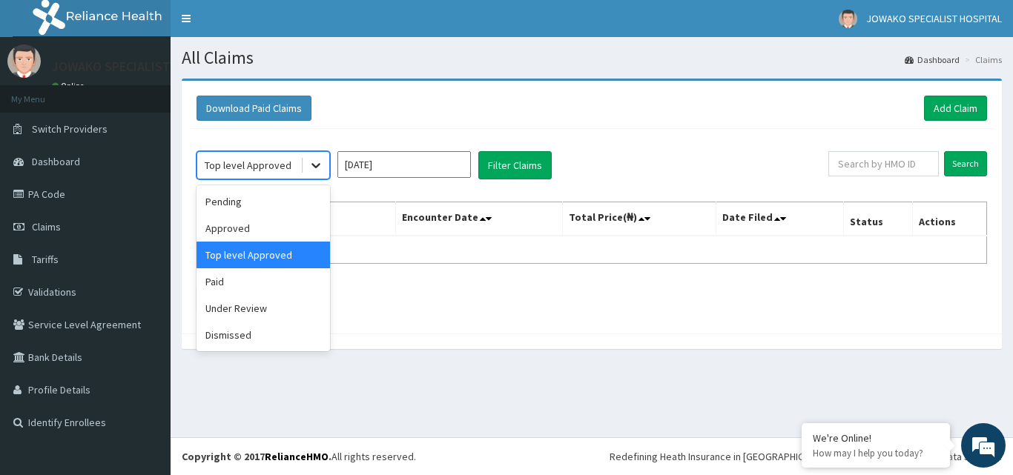
click at [314, 166] on icon at bounding box center [315, 166] width 9 height 5
click at [254, 198] on div "Pending" at bounding box center [262, 201] width 133 height 27
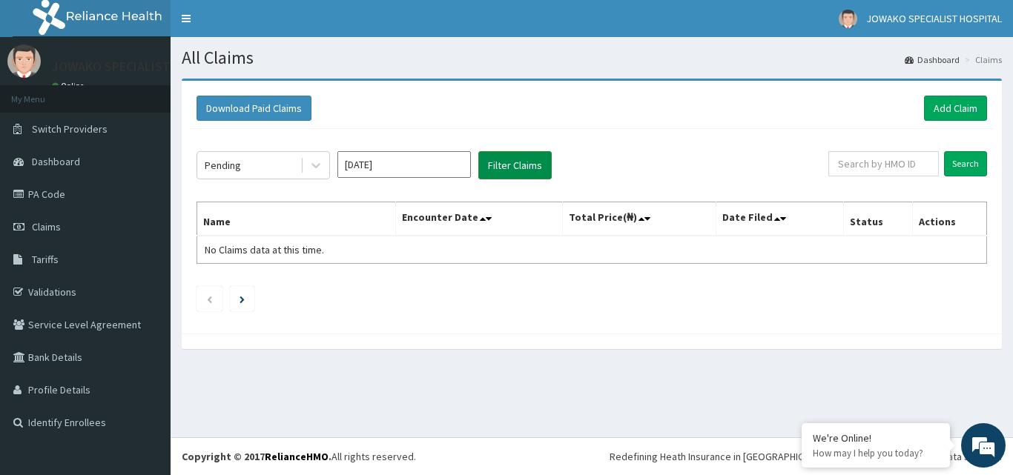
click at [502, 165] on button "Filter Claims" at bounding box center [514, 165] width 73 height 28
click at [508, 164] on button "Filter Claims" at bounding box center [514, 165] width 73 height 28
click at [314, 164] on icon at bounding box center [315, 165] width 15 height 15
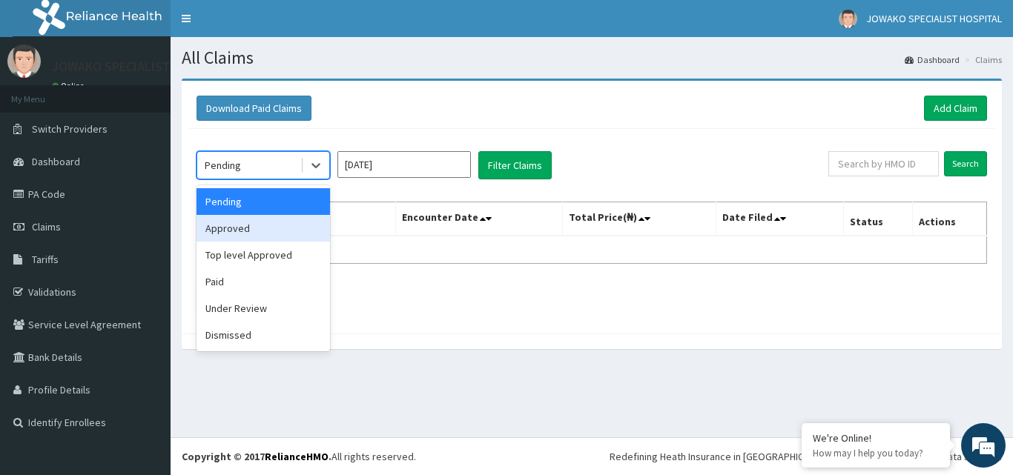
click at [245, 219] on div "Approved" at bounding box center [262, 228] width 133 height 27
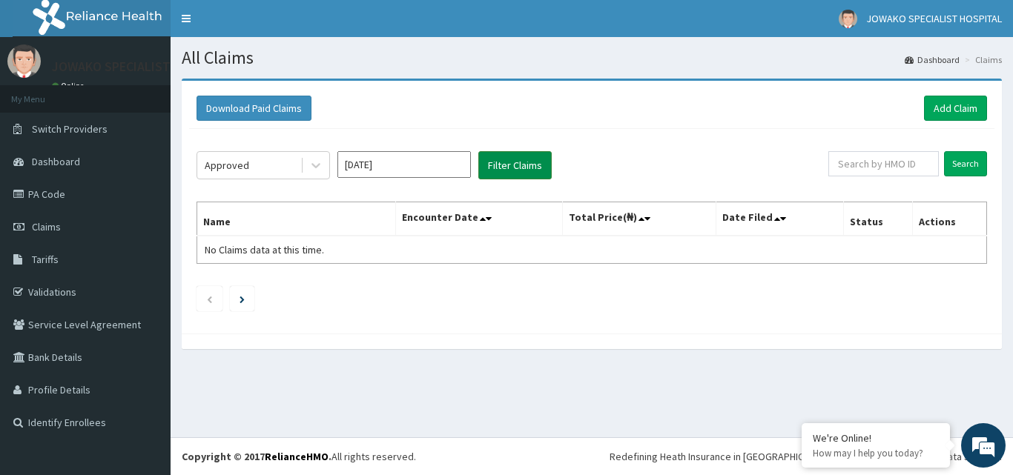
click at [495, 165] on button "Filter Claims" at bounding box center [514, 165] width 73 height 28
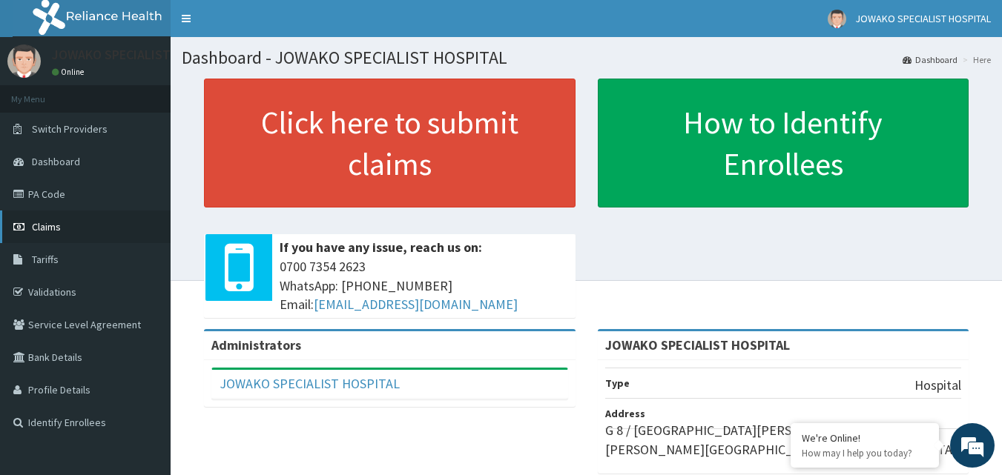
click at [47, 222] on span "Claims" at bounding box center [46, 226] width 29 height 13
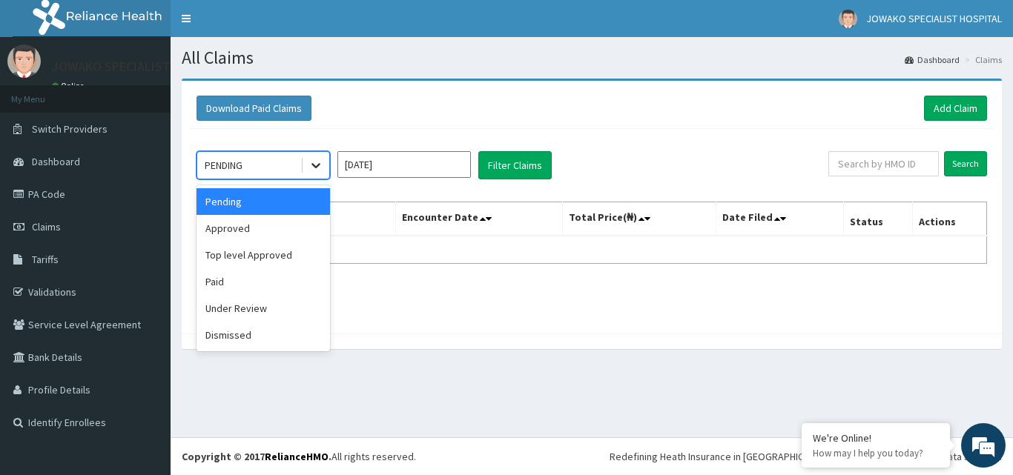
click at [320, 165] on icon at bounding box center [315, 166] width 9 height 5
click at [287, 189] on div "Pending" at bounding box center [262, 201] width 133 height 27
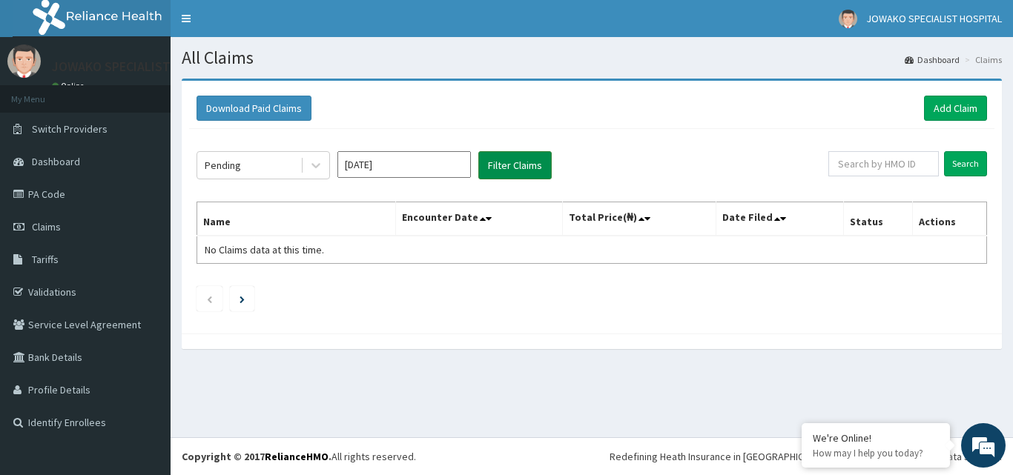
click at [503, 165] on button "Filter Claims" at bounding box center [514, 165] width 73 height 28
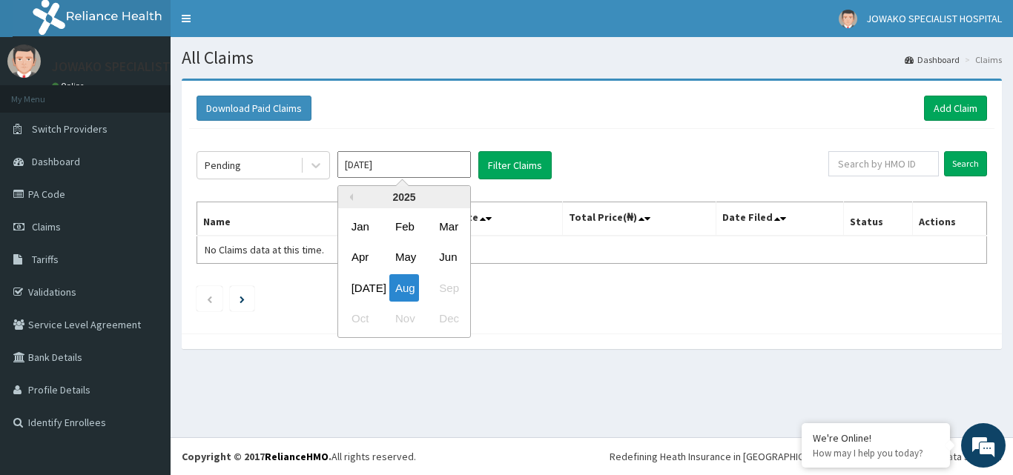
click at [417, 168] on input "Aug 2025" at bounding box center [403, 164] width 133 height 27
click at [359, 288] on div "Jul" at bounding box center [360, 287] width 30 height 27
type input "Jul 2025"
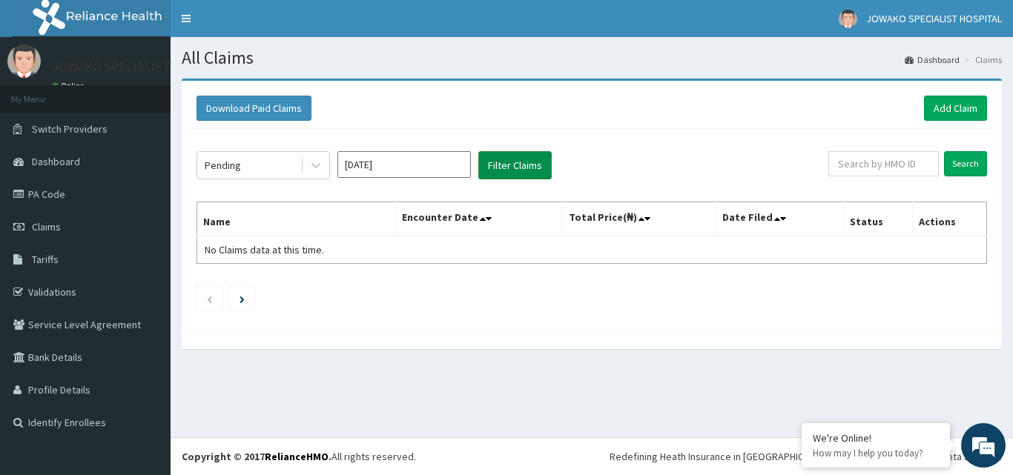
click at [511, 168] on button "Filter Claims" at bounding box center [514, 165] width 73 height 28
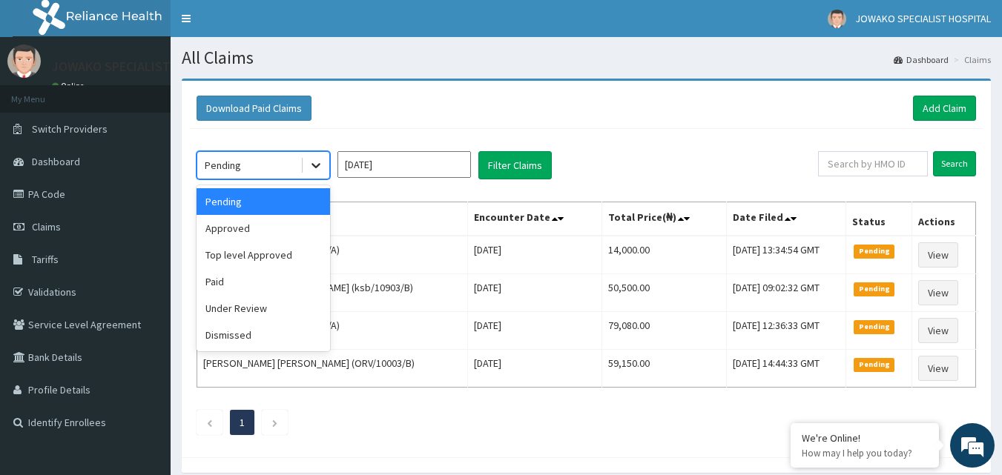
click at [317, 168] on icon at bounding box center [315, 165] width 15 height 15
click at [260, 228] on div "Approved" at bounding box center [262, 228] width 133 height 27
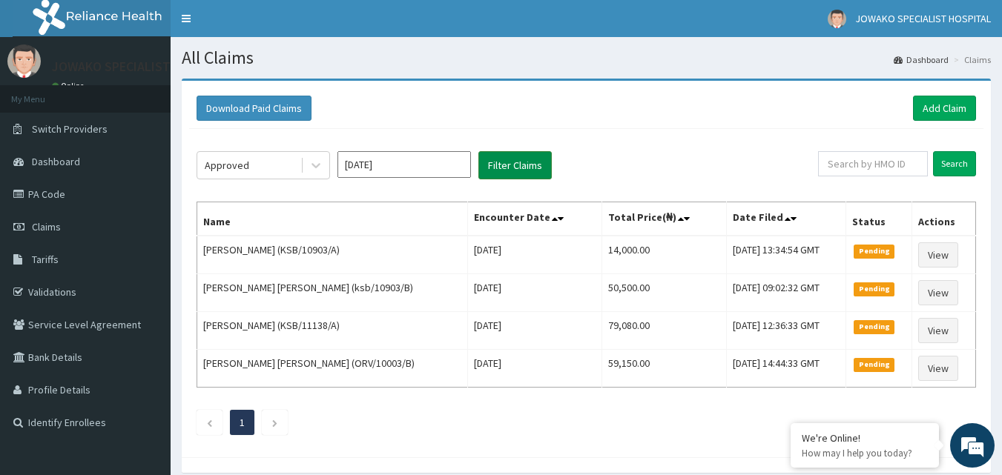
click at [498, 163] on button "Filter Claims" at bounding box center [514, 165] width 73 height 28
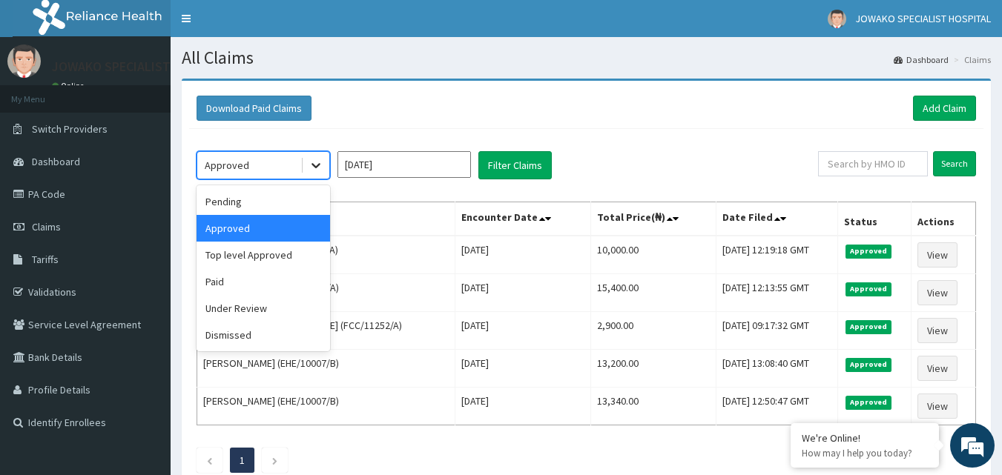
click at [313, 165] on icon at bounding box center [315, 166] width 9 height 5
click at [262, 252] on div "Top level Approved" at bounding box center [262, 255] width 133 height 27
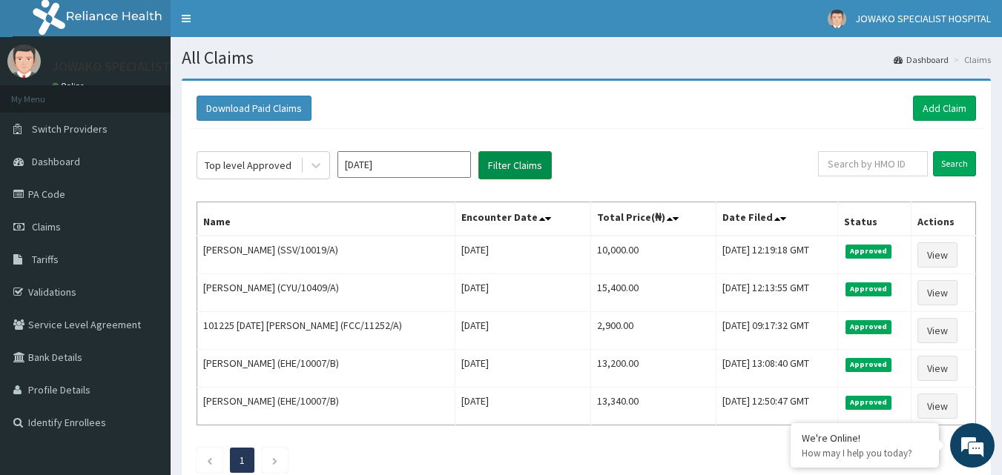
click at [503, 165] on button "Filter Claims" at bounding box center [514, 165] width 73 height 28
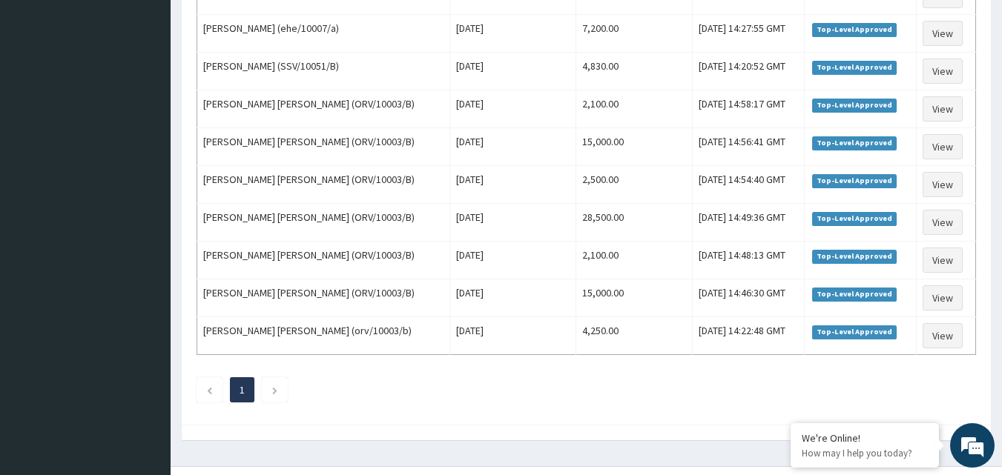
scroll to position [893, 0]
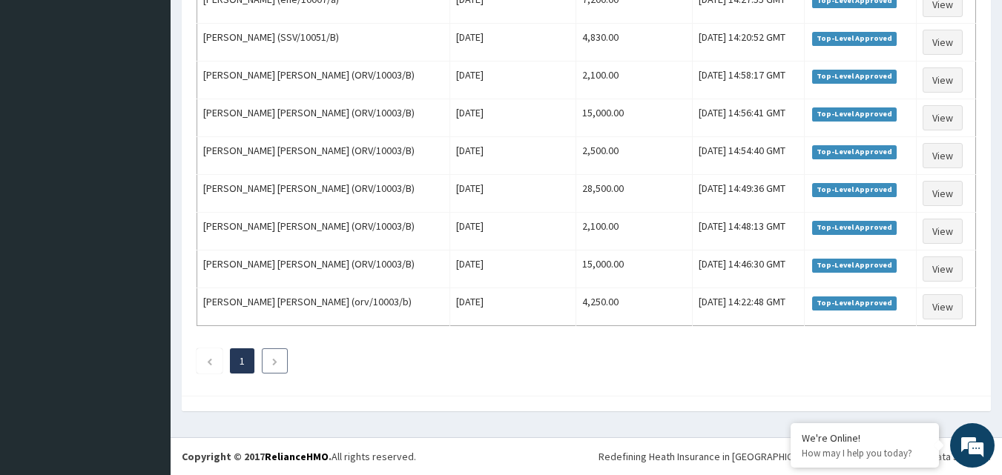
click at [274, 363] on icon "Next page" at bounding box center [274, 361] width 7 height 9
click at [208, 362] on icon "Previous page" at bounding box center [209, 361] width 7 height 9
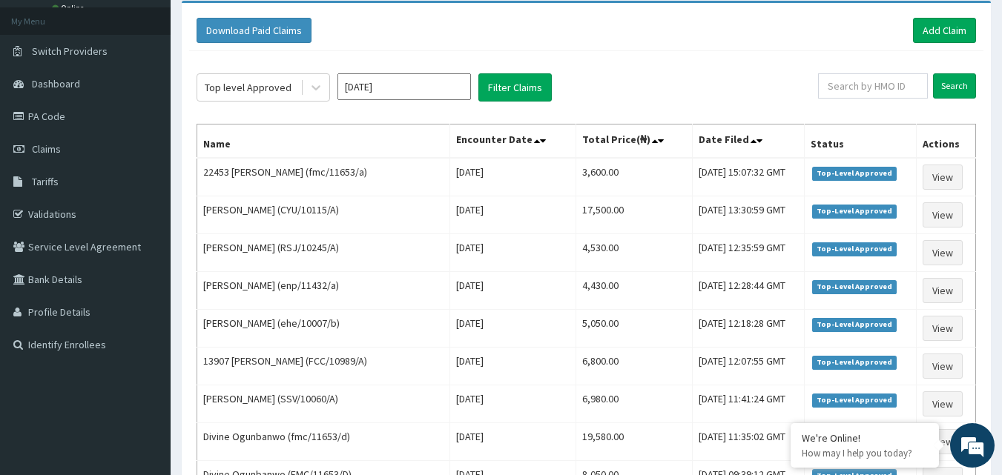
scroll to position [0, 0]
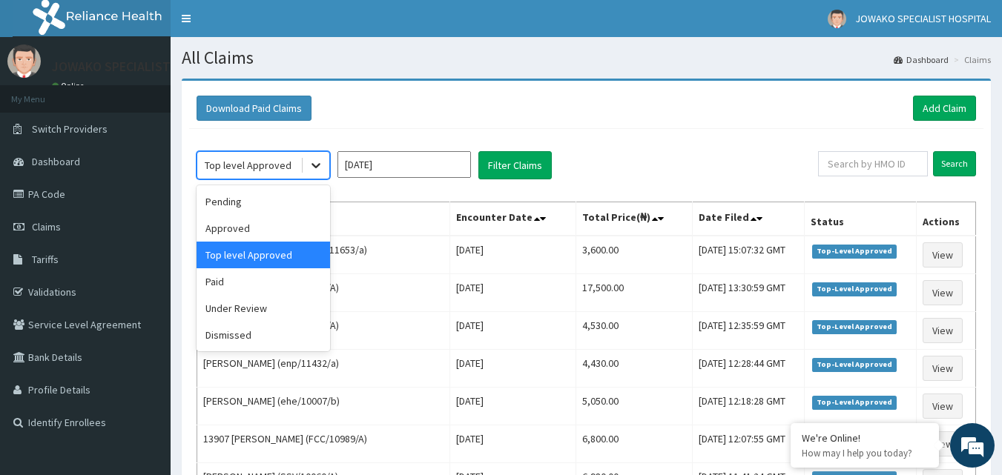
click at [314, 165] on icon at bounding box center [315, 166] width 9 height 5
click at [227, 279] on div "Paid" at bounding box center [262, 281] width 133 height 27
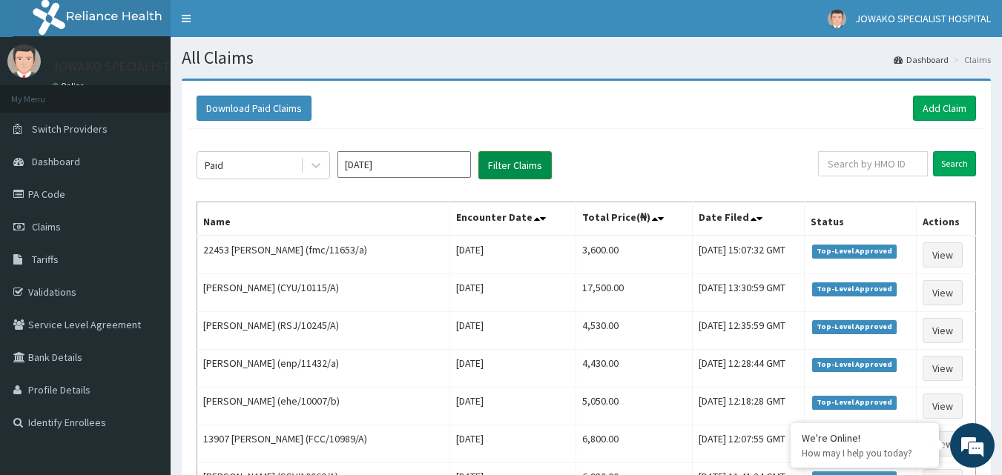
click at [509, 171] on button "Filter Claims" at bounding box center [514, 165] width 73 height 28
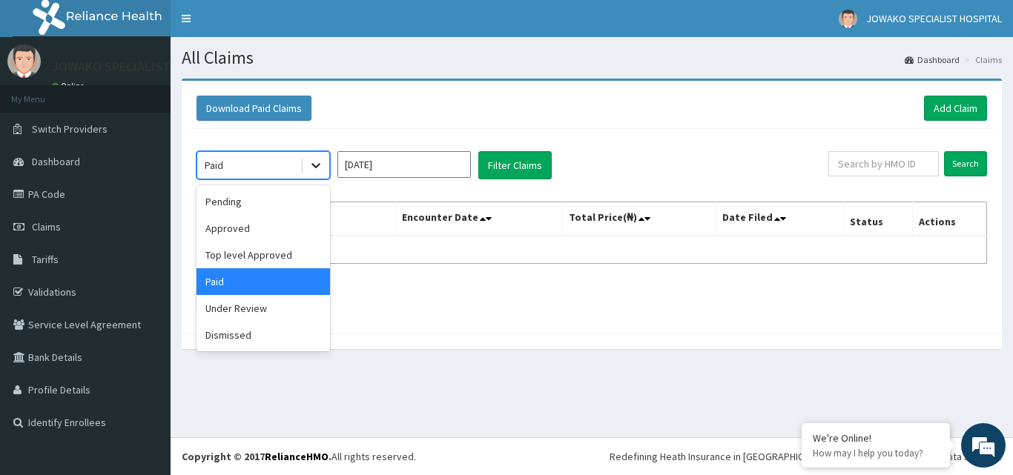
click at [314, 168] on icon at bounding box center [315, 165] width 15 height 15
click at [248, 307] on div "Under Review" at bounding box center [262, 308] width 133 height 27
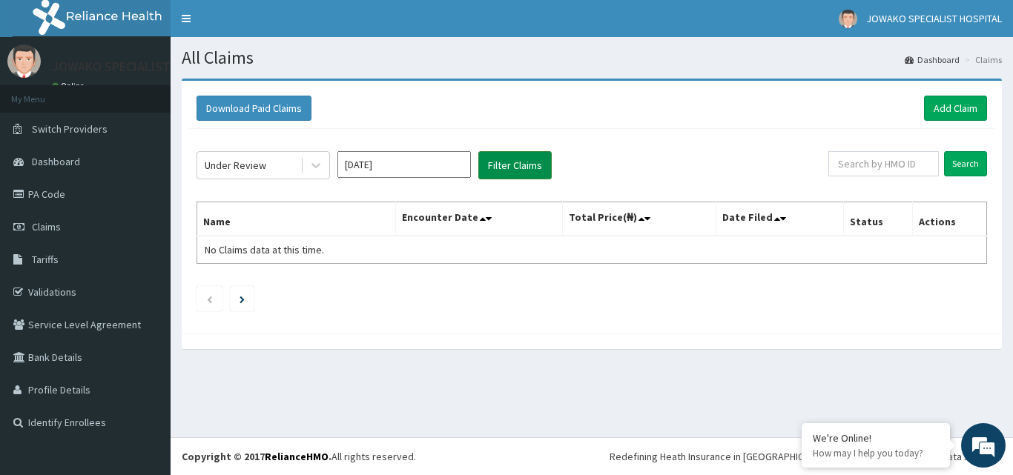
click at [512, 166] on button "Filter Claims" at bounding box center [514, 165] width 73 height 28
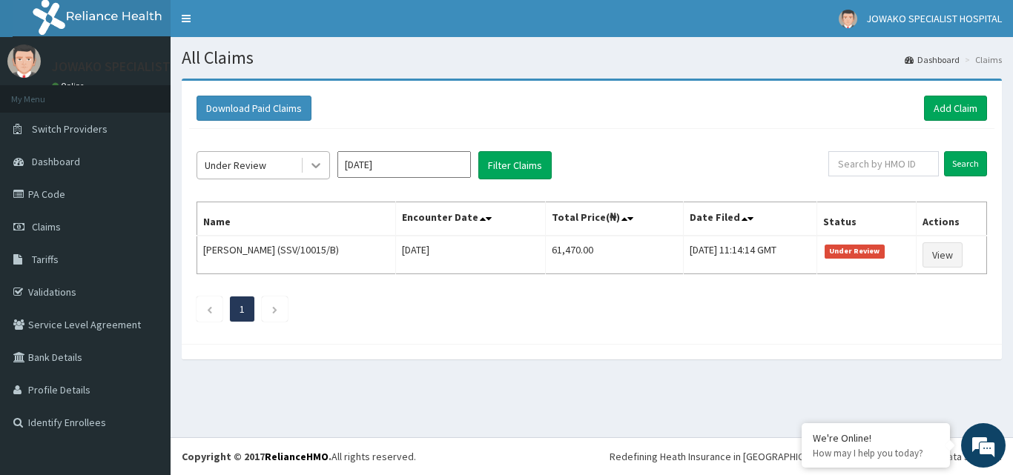
click at [314, 162] on icon at bounding box center [315, 165] width 15 height 15
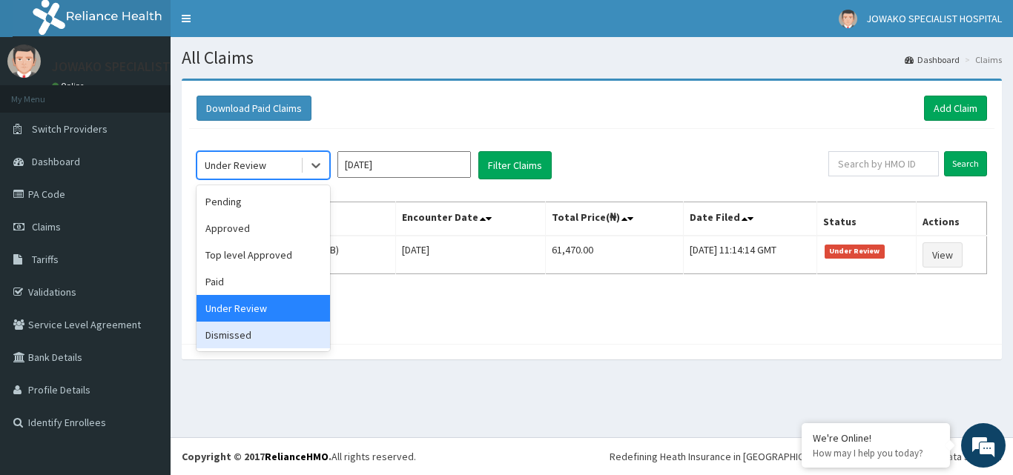
click at [238, 336] on div "Dismissed" at bounding box center [262, 335] width 133 height 27
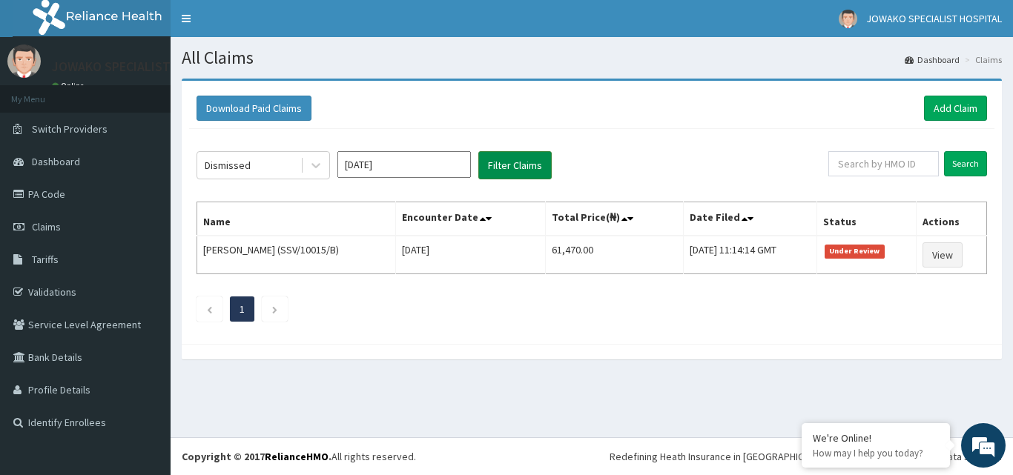
click at [509, 160] on button "Filter Claims" at bounding box center [514, 165] width 73 height 28
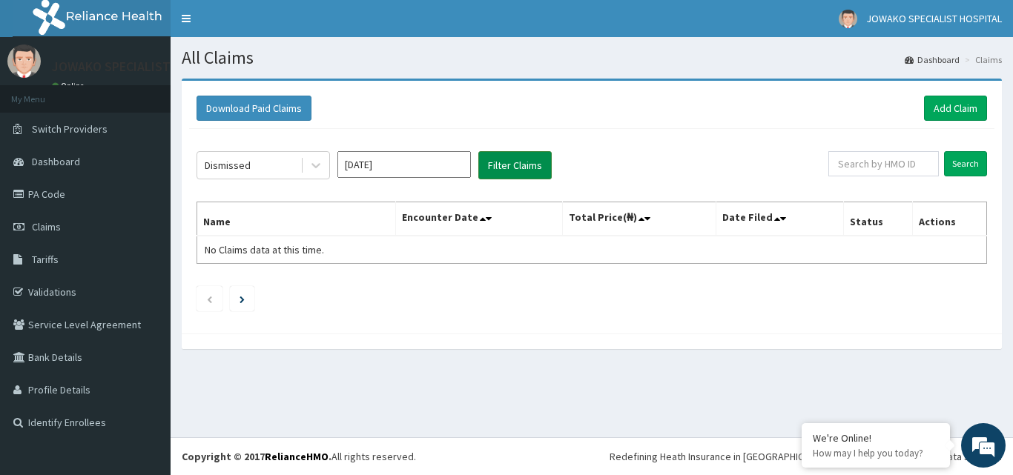
click at [509, 160] on button "Filter Claims" at bounding box center [514, 165] width 73 height 28
